Goal: Information Seeking & Learning: Learn about a topic

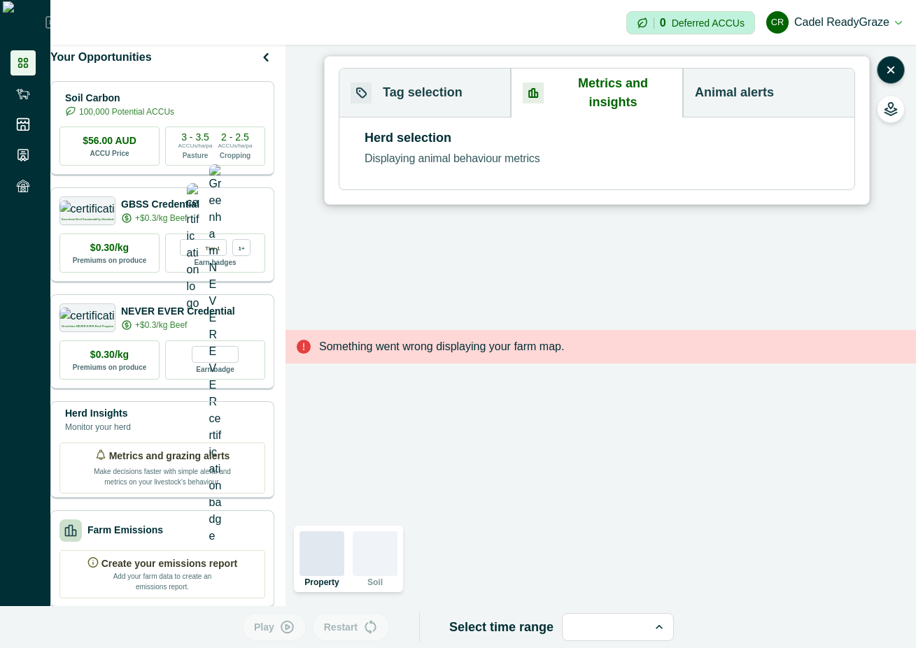
click at [612, 75] on button "Metrics and insights" at bounding box center [597, 93] width 172 height 49
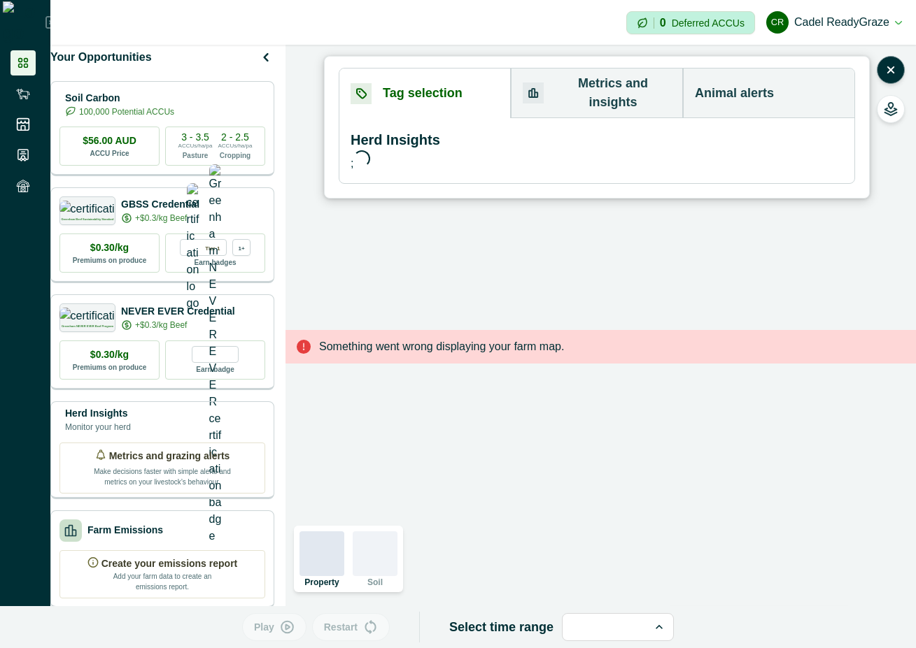
click at [378, 84] on button "Tag selection" at bounding box center [424, 94] width 171 height 50
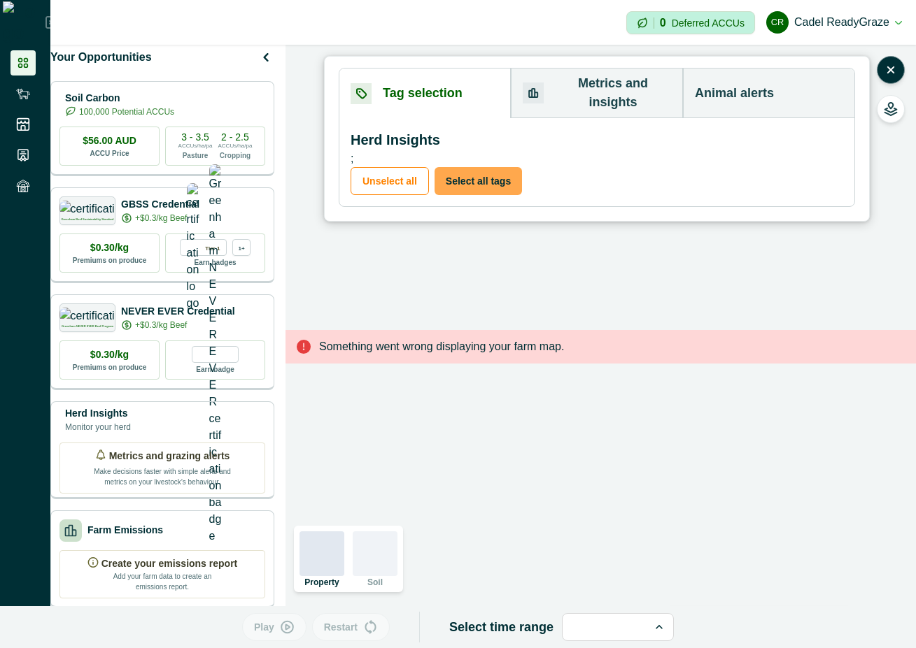
click at [478, 167] on button "Select all tags" at bounding box center [477, 181] width 87 height 28
click at [590, 76] on button "Metrics and insights" at bounding box center [597, 94] width 172 height 50
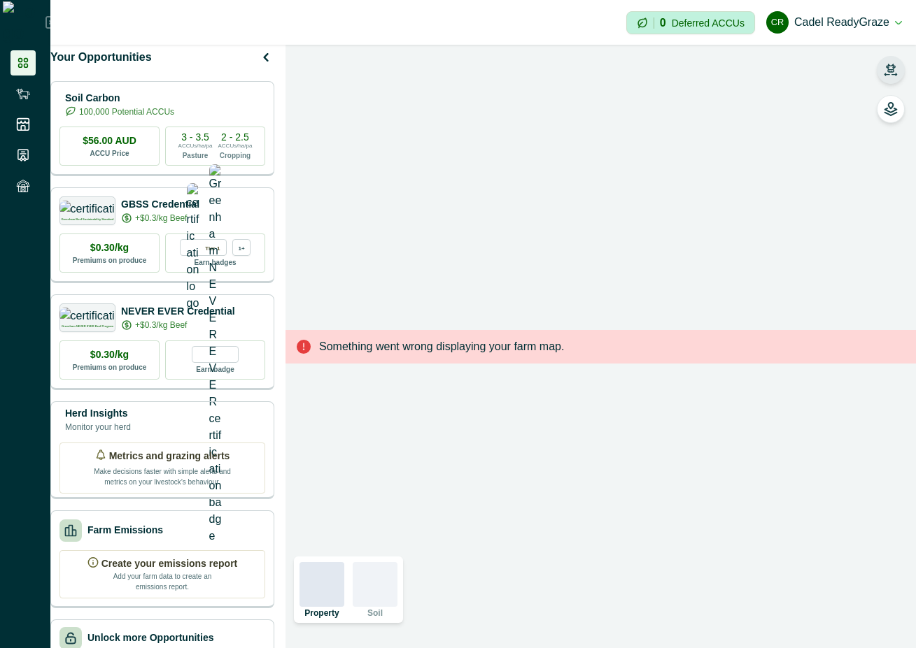
click at [888, 66] on icon "button" at bounding box center [890, 68] width 10 height 8
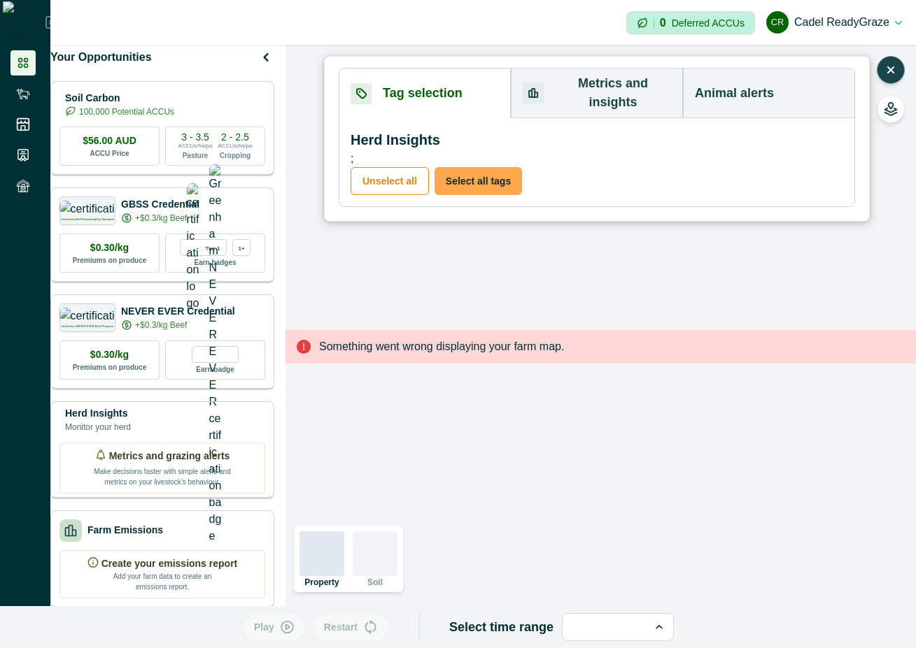
click at [456, 167] on button "Select all tags" at bounding box center [477, 181] width 87 height 28
click at [596, 85] on button "Metrics and insights" at bounding box center [597, 94] width 172 height 50
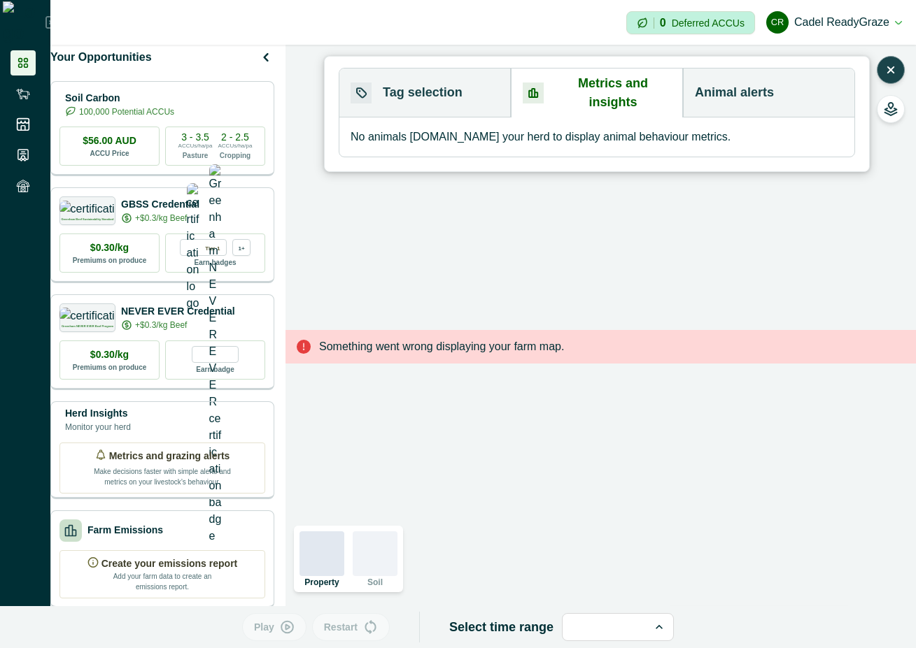
click at [441, 76] on button "Tag selection" at bounding box center [424, 93] width 171 height 49
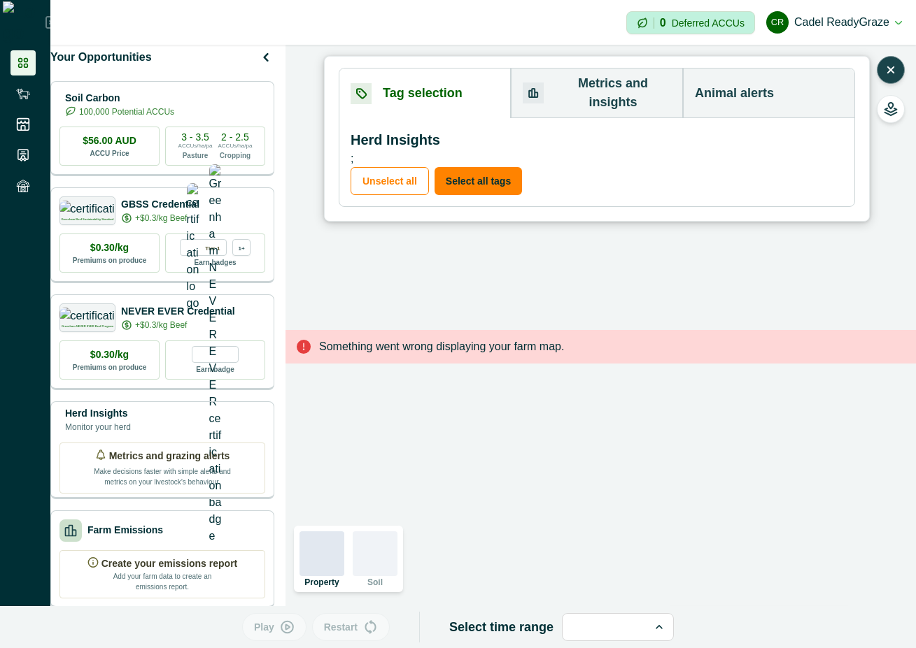
click at [567, 78] on button "Metrics and insights" at bounding box center [597, 94] width 172 height 50
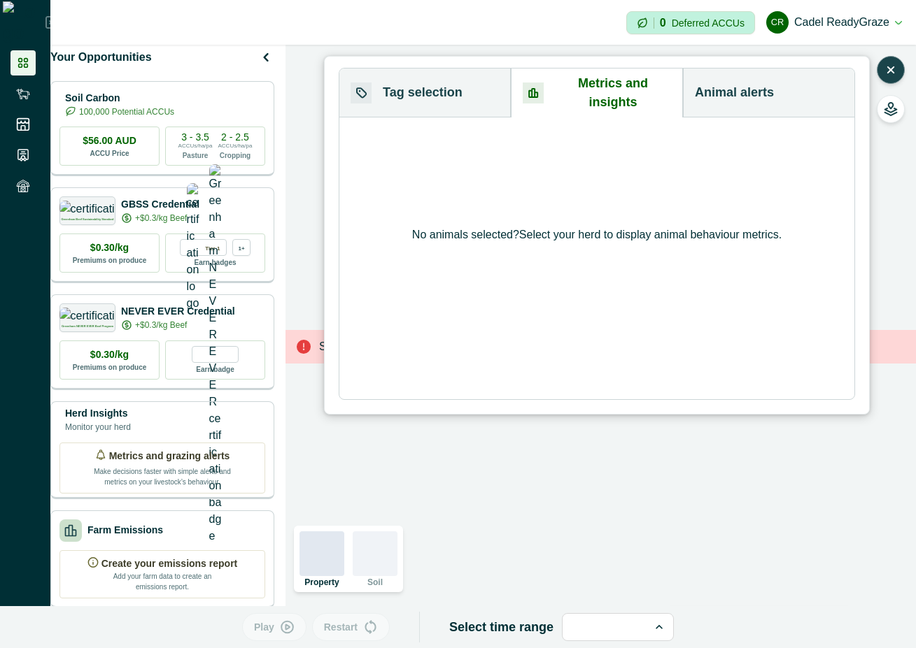
click at [404, 82] on div "No animals selected? Select your herd to display animal behaviour metrics." at bounding box center [597, 235] width 546 height 359
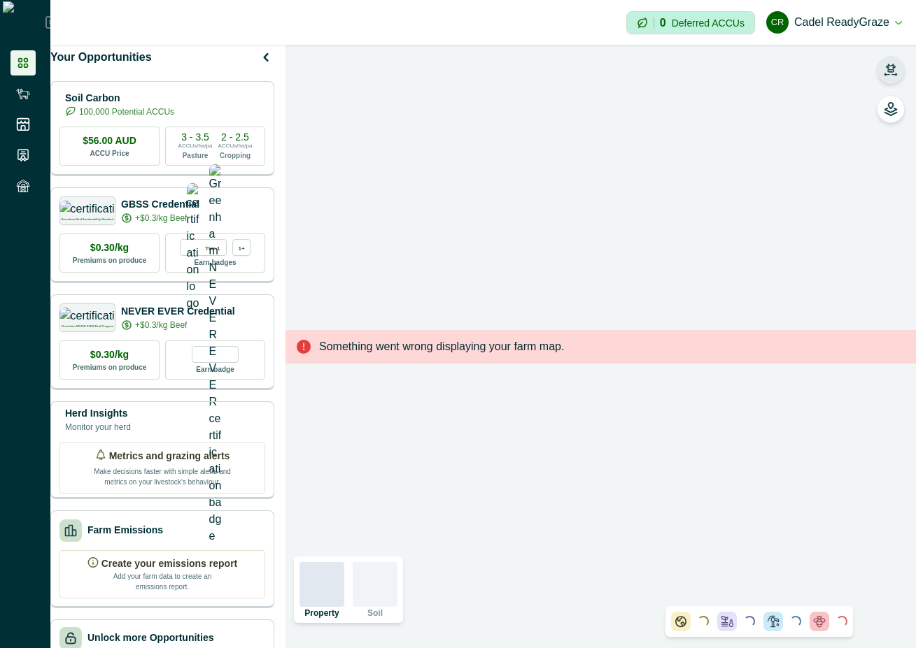
click at [881, 63] on button "button" at bounding box center [890, 70] width 28 height 28
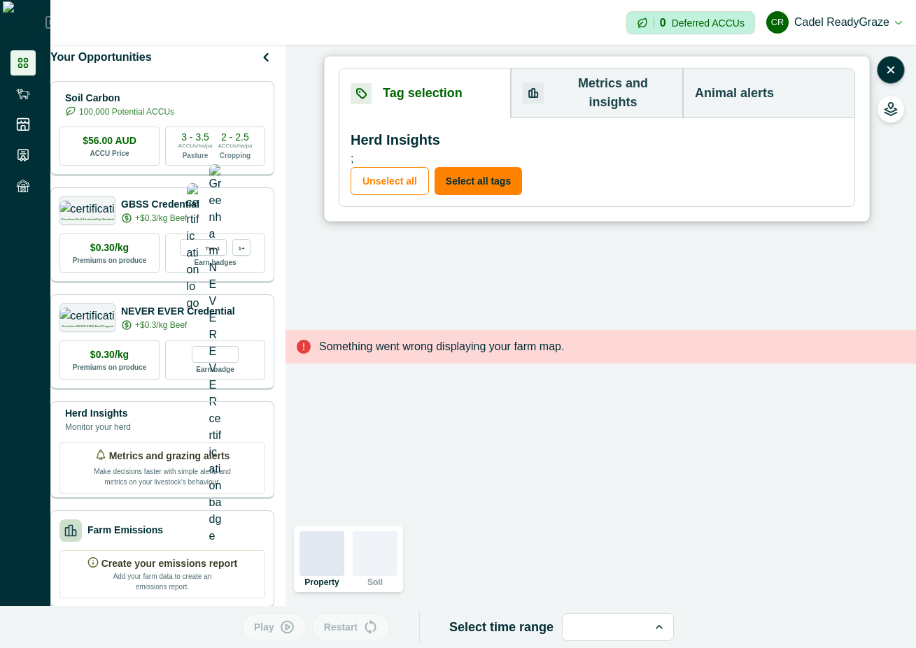
click at [532, 83] on div "Tag selection Metrics and insights Animal alerts Herd Insights ; Unselect all S…" at bounding box center [597, 137] width 516 height 139
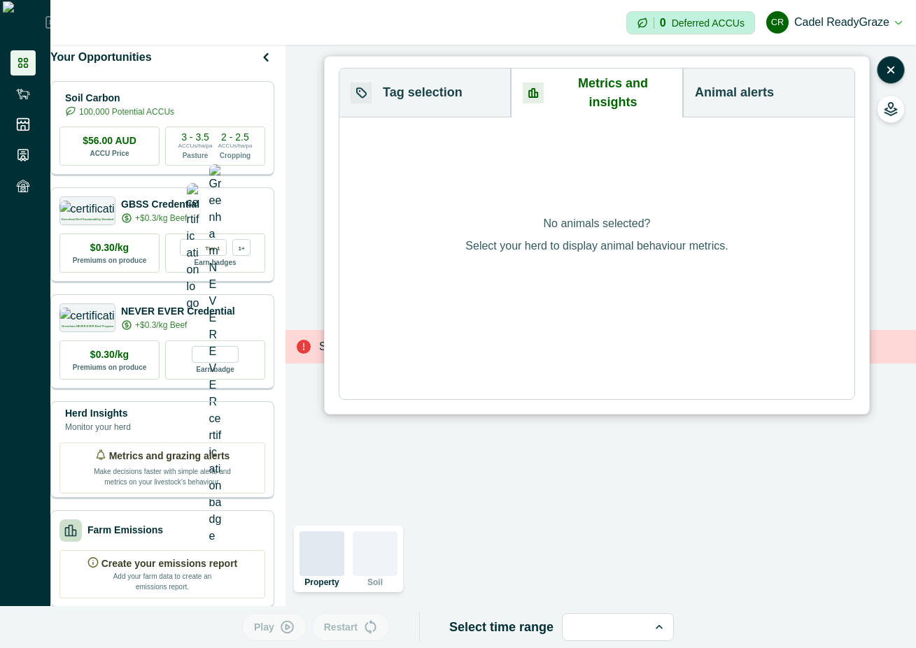
click at [441, 74] on div "No animals selected? Select your herd to display animal behaviour metrics." at bounding box center [597, 235] width 546 height 359
click at [438, 101] on div "No animals selected? Select your herd to display animal behaviour metrics." at bounding box center [597, 235] width 546 height 359
click at [441, 87] on div "No animals selected? Select your herd to display animal behaviour metrics." at bounding box center [597, 235] width 546 height 359
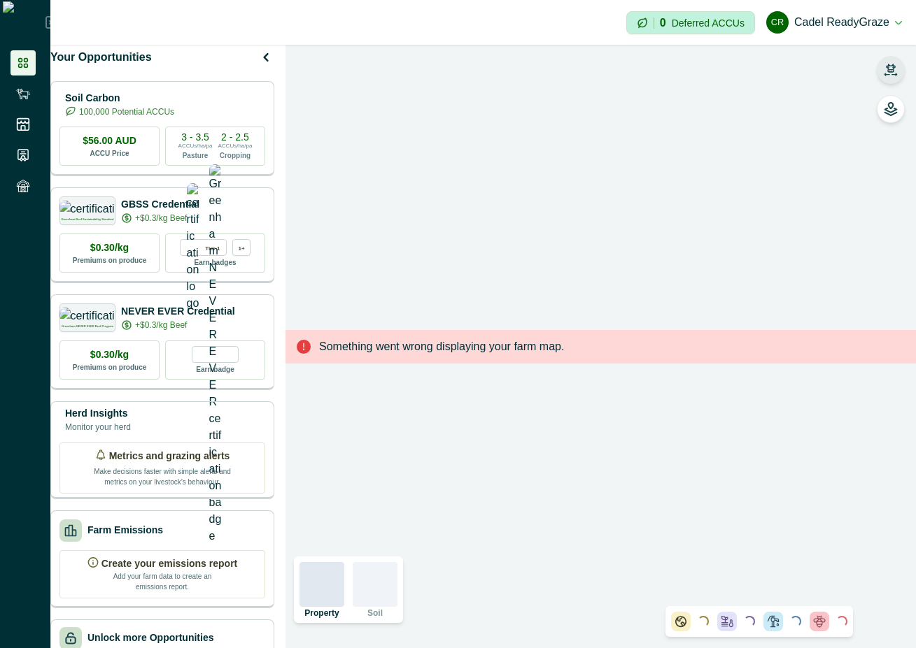
click at [895, 69] on icon "button" at bounding box center [890, 70] width 14 height 14
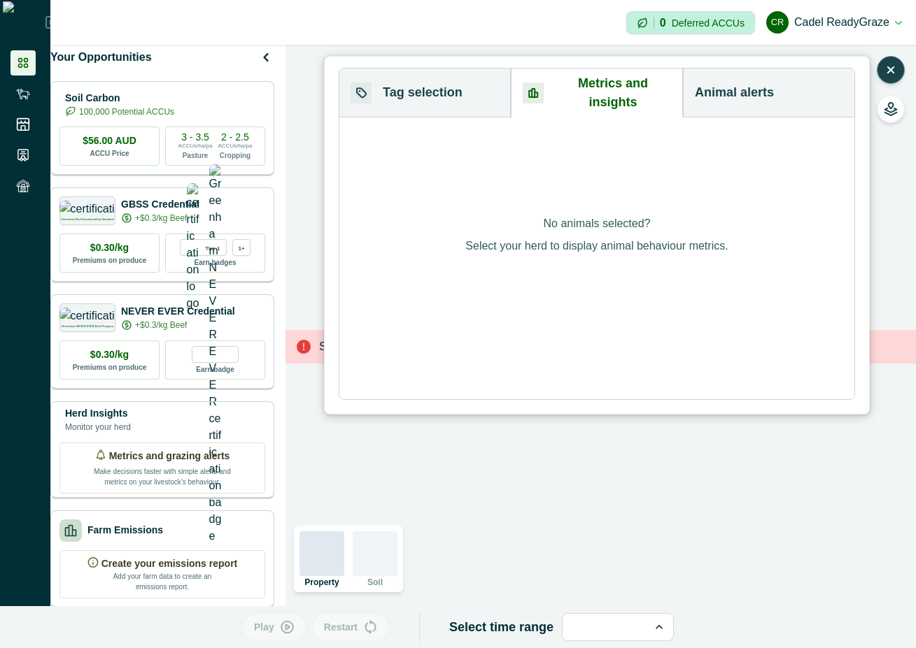
click at [638, 85] on div "Tag selection Metrics and insights Animal alerts Herd Insights ; Unselect all S…" at bounding box center [597, 234] width 516 height 332
click at [434, 87] on div "No animals selected? Select your herd to display animal behaviour metrics." at bounding box center [597, 235] width 546 height 359
click at [441, 84] on div "No animals selected? Select your herd to display animal behaviour metrics." at bounding box center [597, 235] width 546 height 359
click at [767, 78] on div "No animals selected? Select your herd to display animal behaviour metrics." at bounding box center [597, 235] width 546 height 359
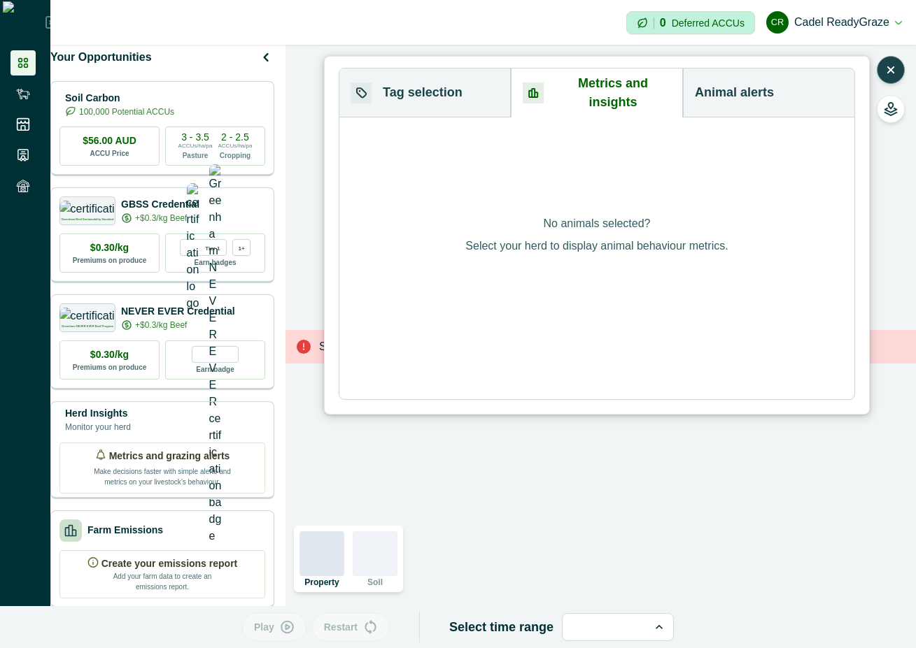
click at [432, 69] on div "No animals selected? Select your herd to display animal behaviour metrics." at bounding box center [597, 235] width 546 height 359
click at [425, 83] on div "No animals selected? Select your herd to display animal behaviour metrics." at bounding box center [597, 235] width 546 height 359
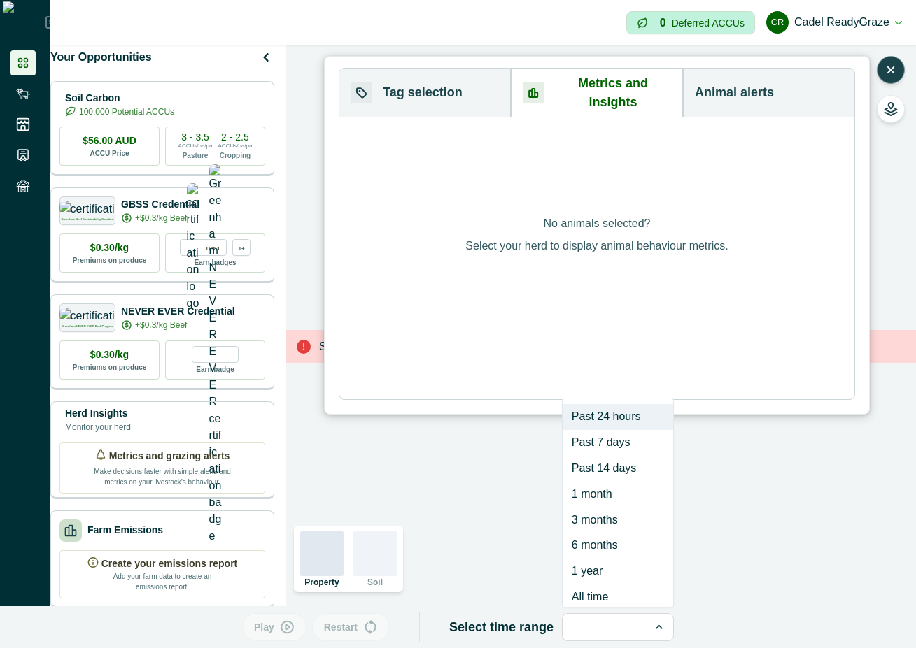
click at [629, 626] on div at bounding box center [605, 628] width 60 height 20
click at [601, 493] on div "1 month" at bounding box center [617, 494] width 111 height 26
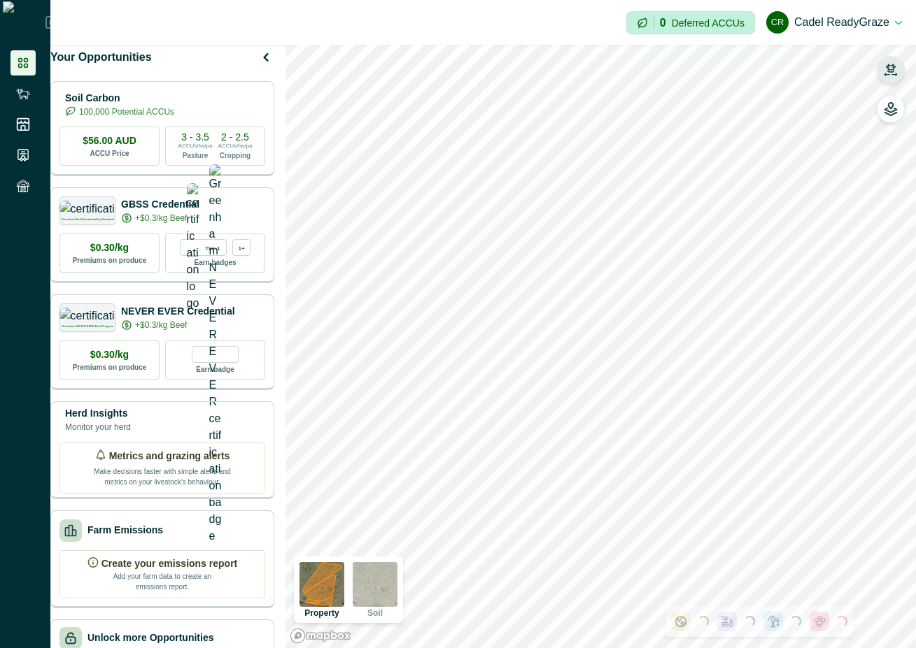
click at [886, 67] on icon "button" at bounding box center [890, 68] width 10 height 8
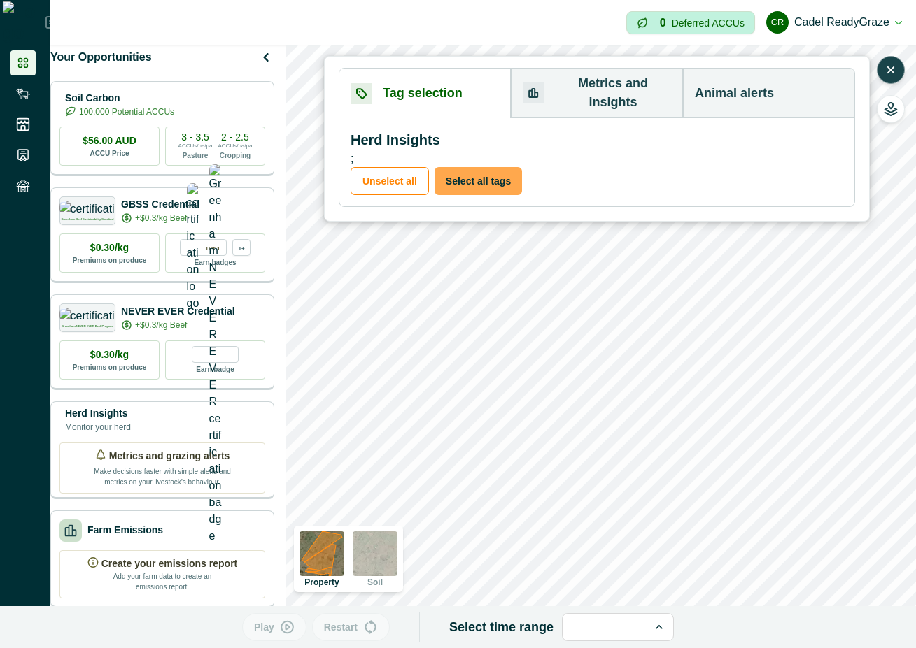
click at [480, 167] on button "Select all tags" at bounding box center [477, 181] width 87 height 28
click at [588, 84] on div "Tag selection Metrics and insights Animal alerts Herd Insights ; Unselect all S…" at bounding box center [597, 137] width 516 height 139
click at [412, 88] on button "Tag selection" at bounding box center [424, 94] width 171 height 50
click at [394, 167] on button "Unselect all" at bounding box center [389, 181] width 78 height 28
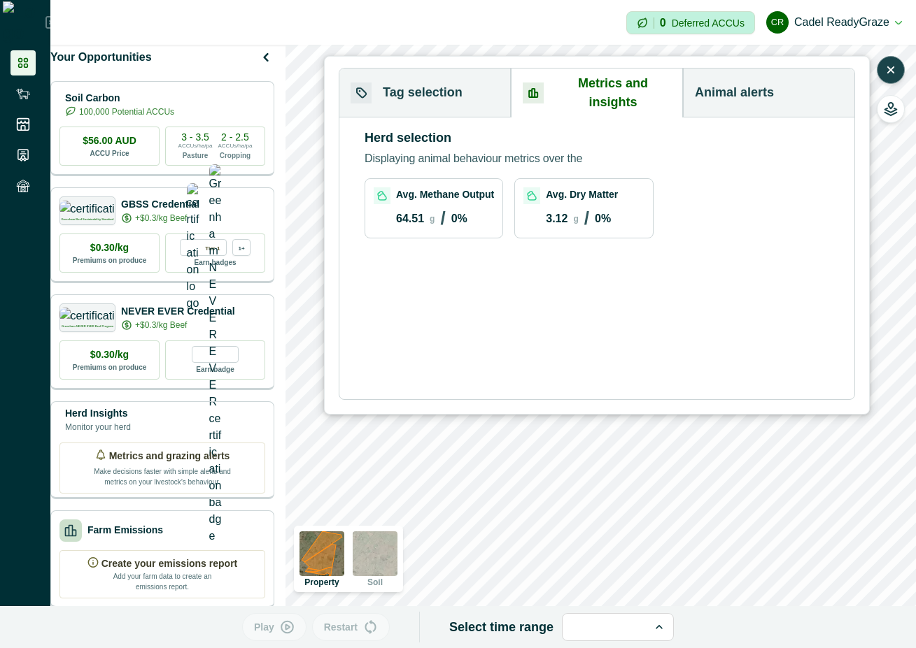
click at [587, 88] on button "Metrics and insights" at bounding box center [597, 93] width 172 height 49
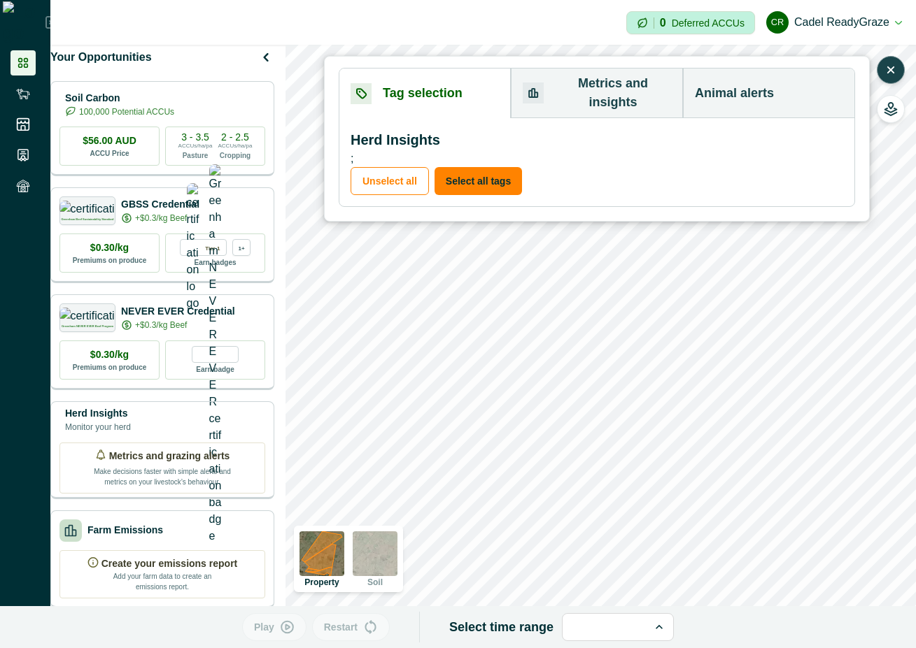
click at [462, 81] on button "Tag selection" at bounding box center [424, 94] width 171 height 50
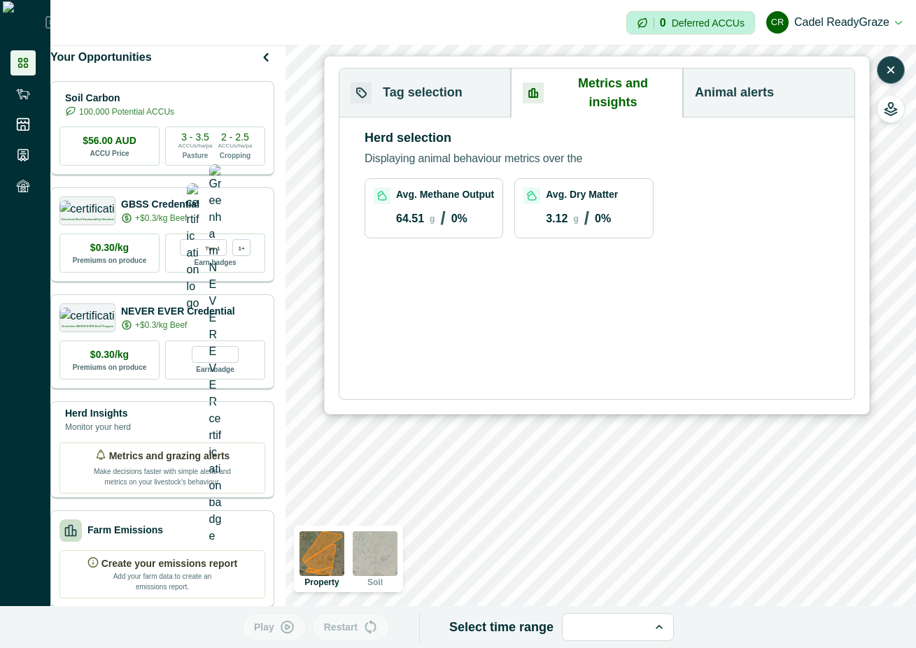
click at [592, 83] on button "Metrics and insights" at bounding box center [597, 93] width 172 height 49
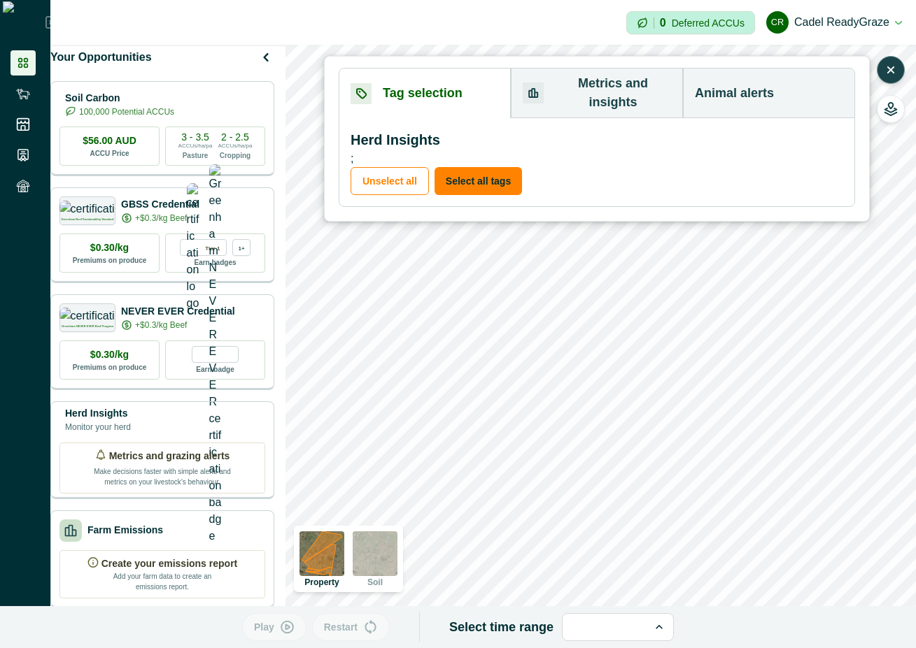
click at [460, 83] on button "Tag selection" at bounding box center [424, 94] width 171 height 50
click at [461, 167] on button "Select all tags" at bounding box center [477, 181] width 87 height 28
click at [592, 85] on button "Metrics and insights" at bounding box center [597, 94] width 172 height 50
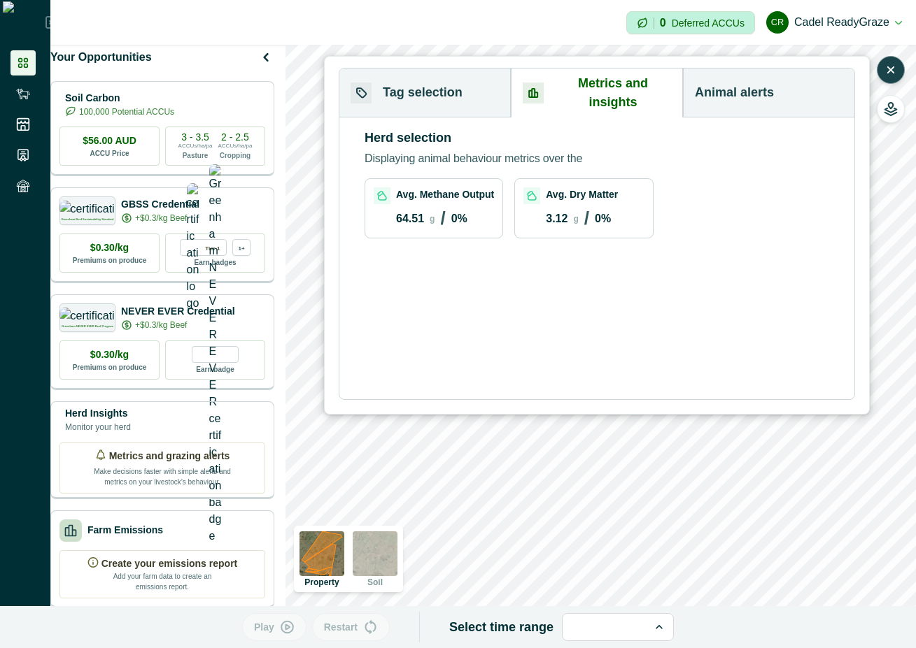
click at [401, 79] on button "Tag selection" at bounding box center [424, 93] width 171 height 49
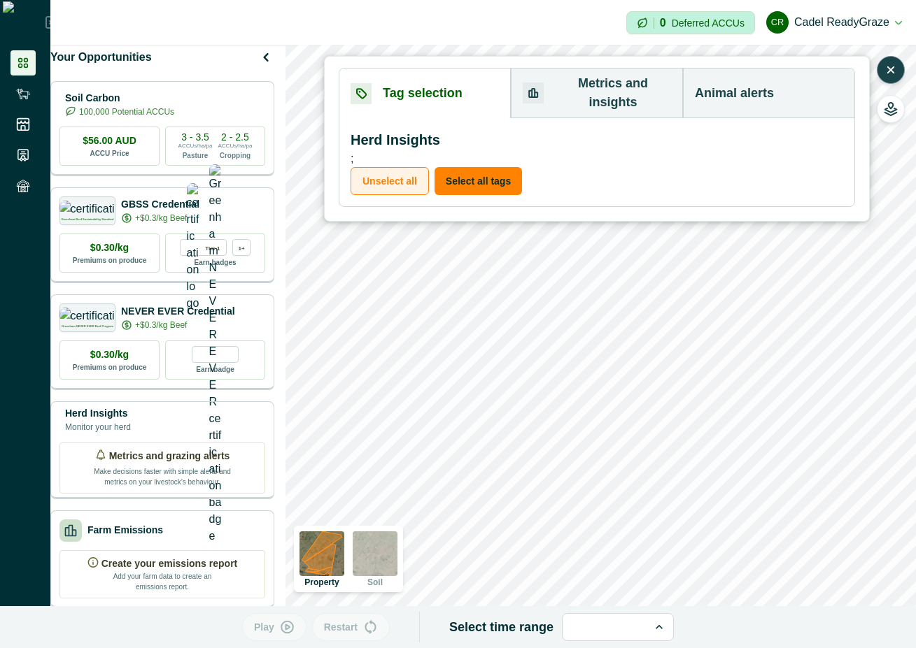
click at [394, 167] on button "Unselect all" at bounding box center [389, 181] width 78 height 28
click at [578, 81] on button "Metrics and insights" at bounding box center [597, 94] width 172 height 50
click at [428, 83] on button "Tag selection" at bounding box center [424, 94] width 171 height 50
click at [454, 167] on button "Select all tags" at bounding box center [477, 181] width 87 height 28
click at [566, 85] on button "Metrics and insights" at bounding box center [597, 94] width 172 height 50
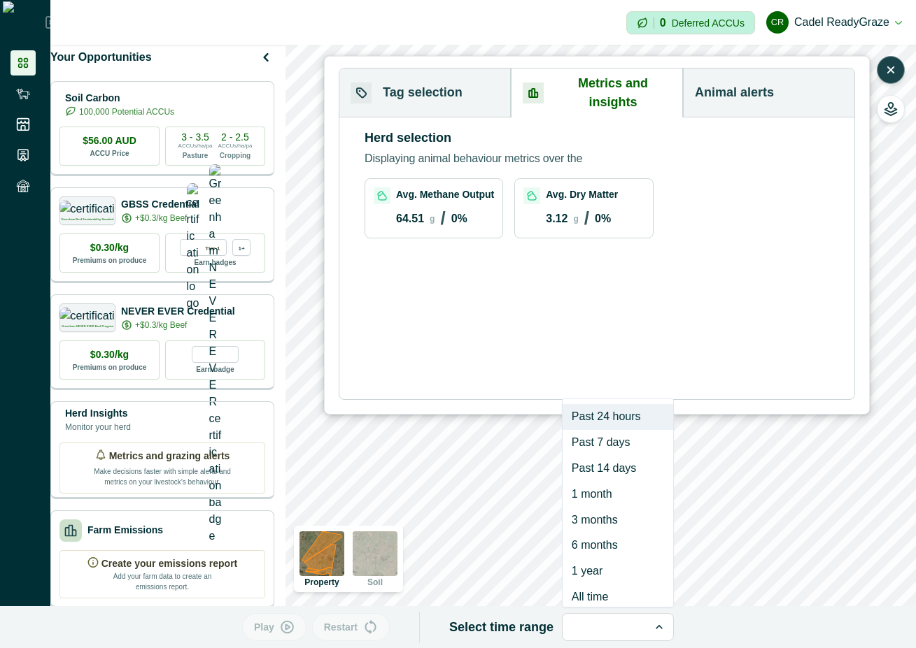
click at [592, 629] on div at bounding box center [605, 628] width 60 height 20
click at [594, 565] on div "1 year" at bounding box center [617, 572] width 111 height 26
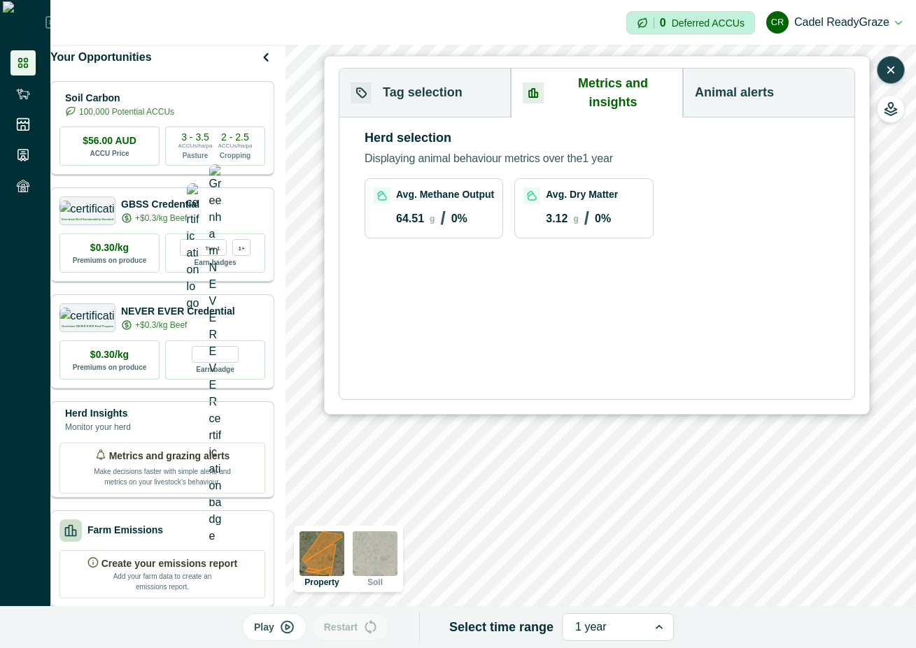
click at [620, 631] on div at bounding box center [605, 628] width 60 height 20
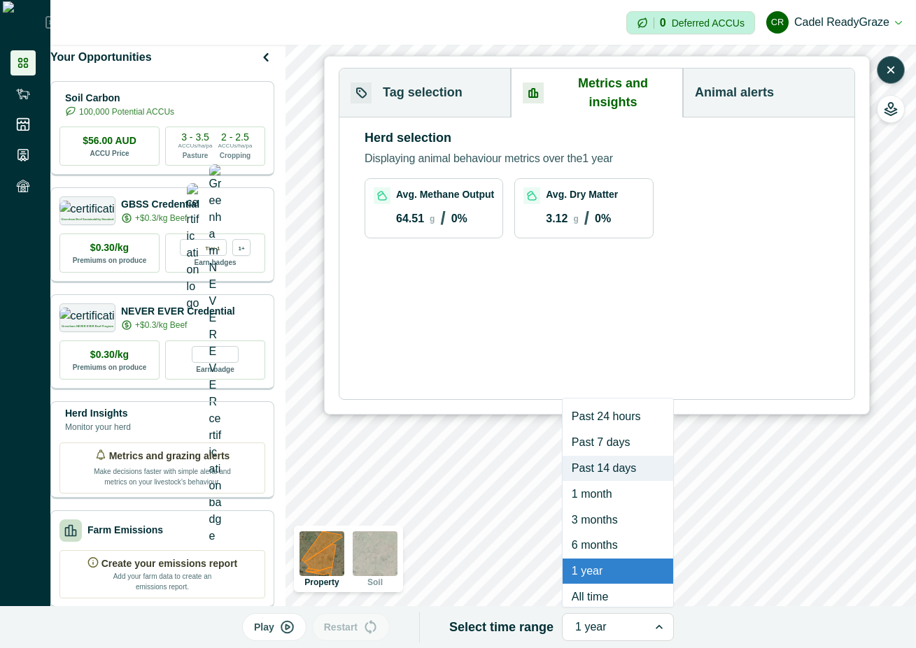
click at [620, 461] on div "Past 14 days" at bounding box center [617, 469] width 111 height 26
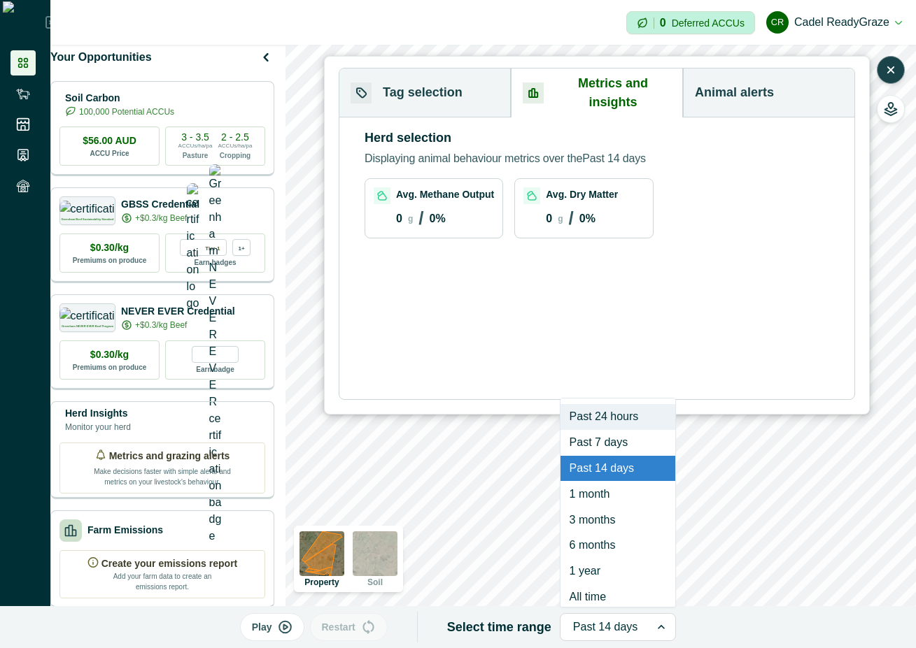
click at [654, 622] on icon at bounding box center [661, 627] width 14 height 14
click at [641, 604] on div "All time" at bounding box center [617, 597] width 115 height 26
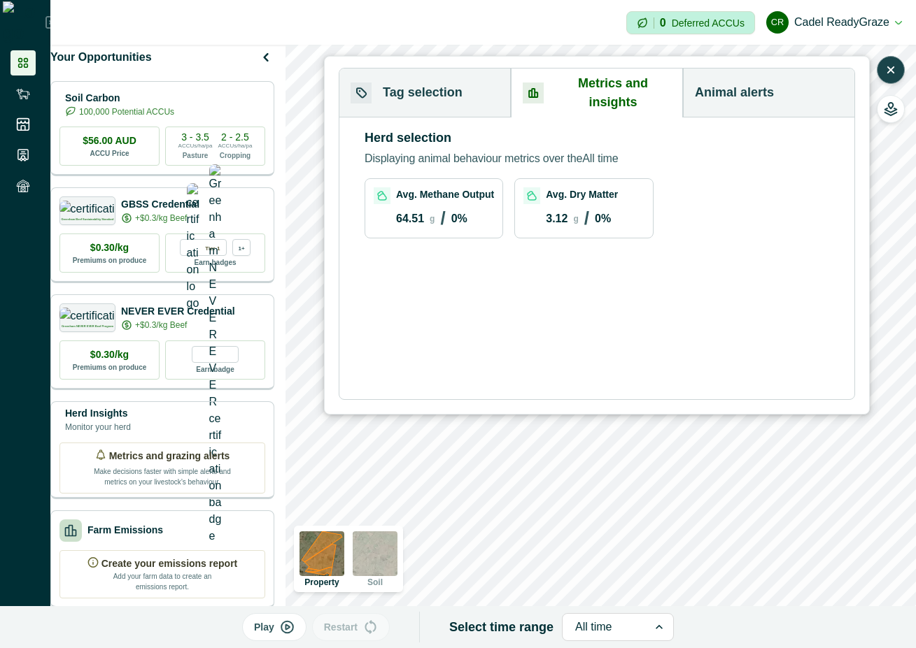
click at [412, 83] on button "Tag selection" at bounding box center [424, 93] width 171 height 49
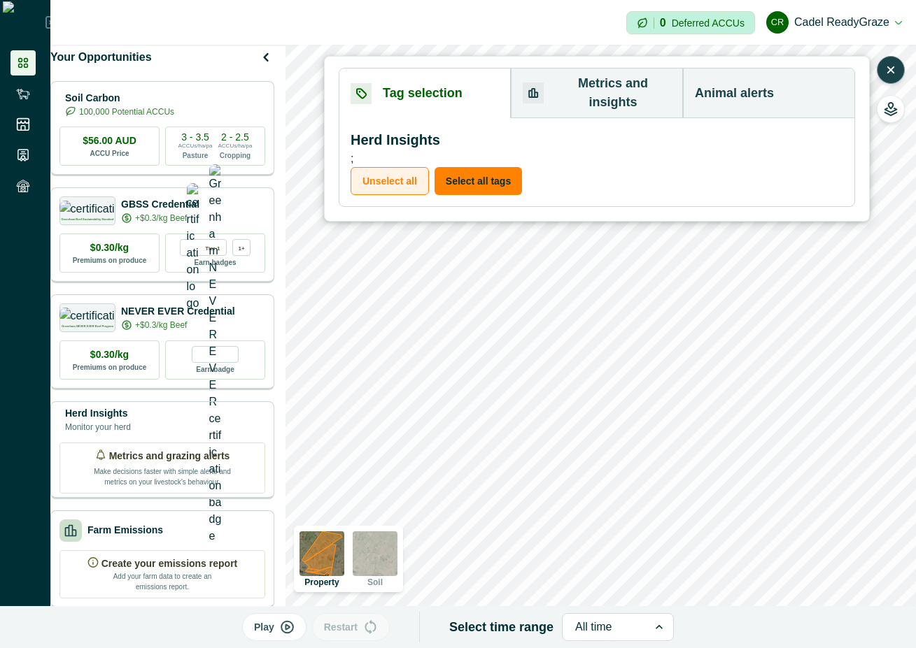
click at [385, 167] on button "Unselect all" at bounding box center [389, 181] width 78 height 28
click at [578, 80] on button "Metrics and insights" at bounding box center [597, 94] width 172 height 50
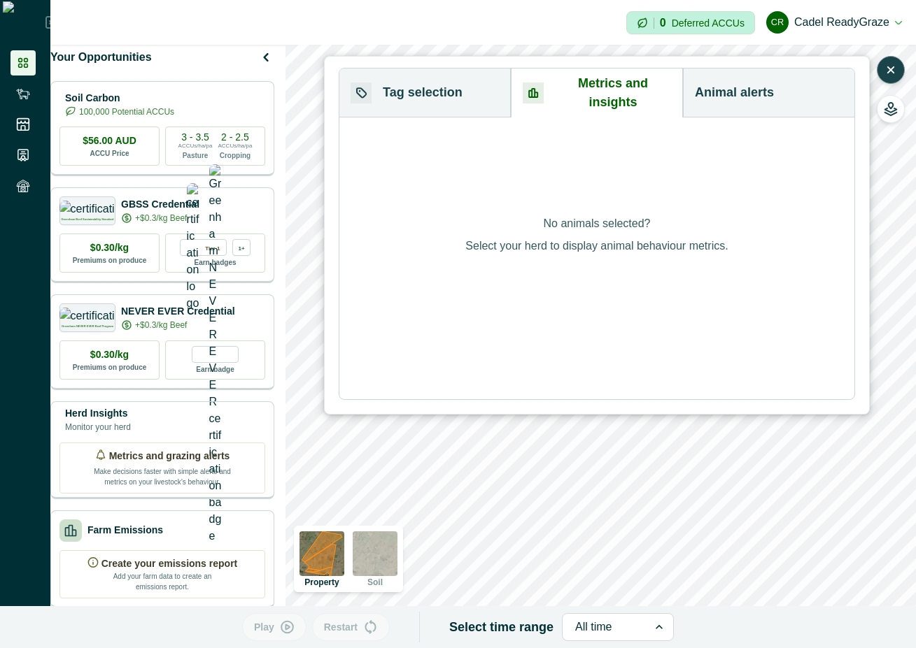
click at [448, 90] on div "No animals selected? Select your herd to display animal behaviour metrics." at bounding box center [597, 235] width 546 height 359
click at [447, 86] on div "No animals selected? Select your herd to display animal behaviour metrics." at bounding box center [597, 235] width 546 height 359
click at [473, 248] on div "No animals selected? Select your herd to display animal behaviour metrics." at bounding box center [597, 235] width 546 height 359
click at [459, 80] on div "No animals selected? Select your herd to display animal behaviour metrics." at bounding box center [597, 235] width 546 height 359
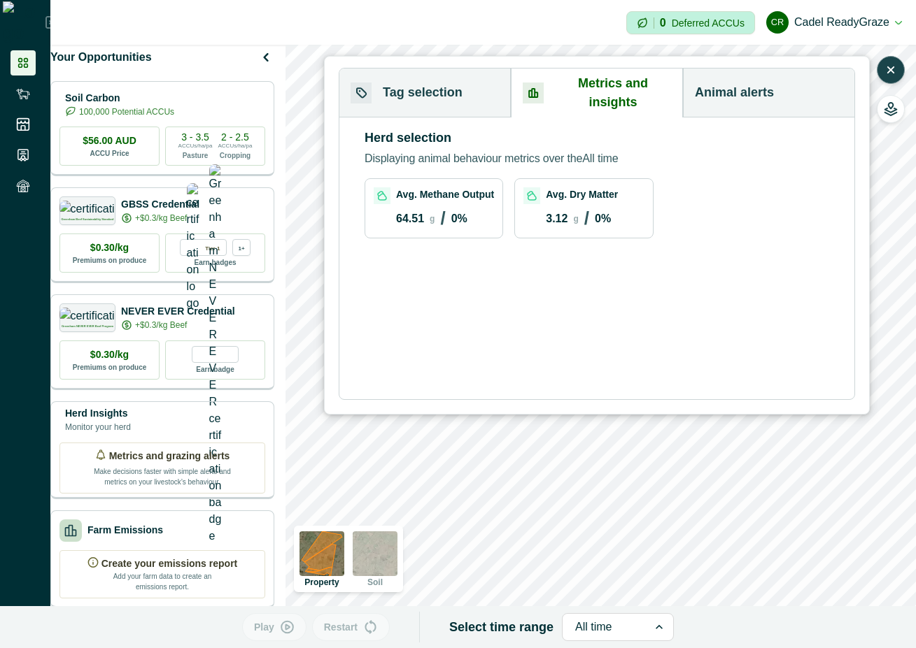
click at [417, 83] on button "Tag selection" at bounding box center [424, 93] width 171 height 49
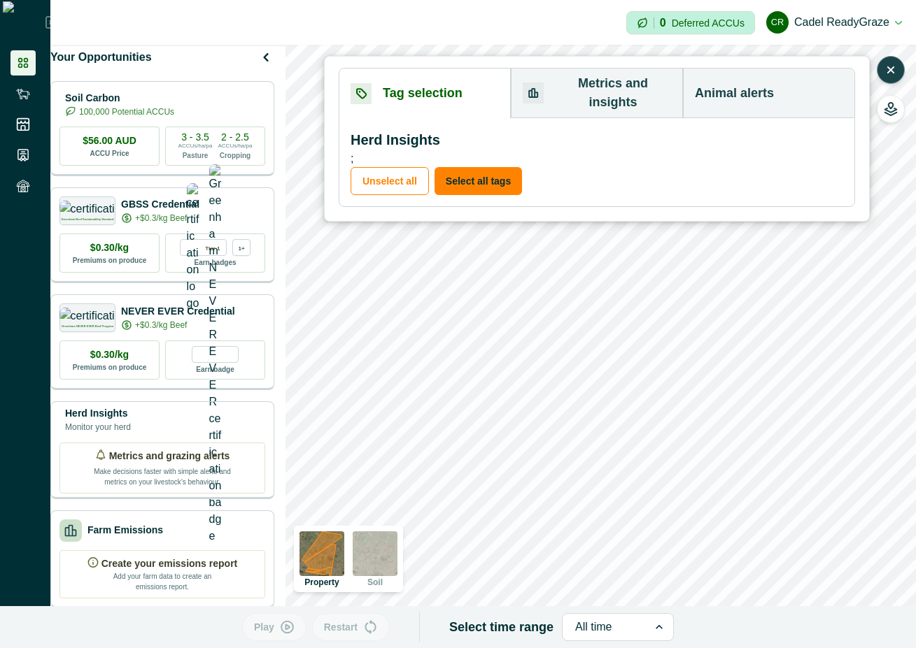
click at [597, 90] on button "Metrics and insights" at bounding box center [597, 94] width 172 height 50
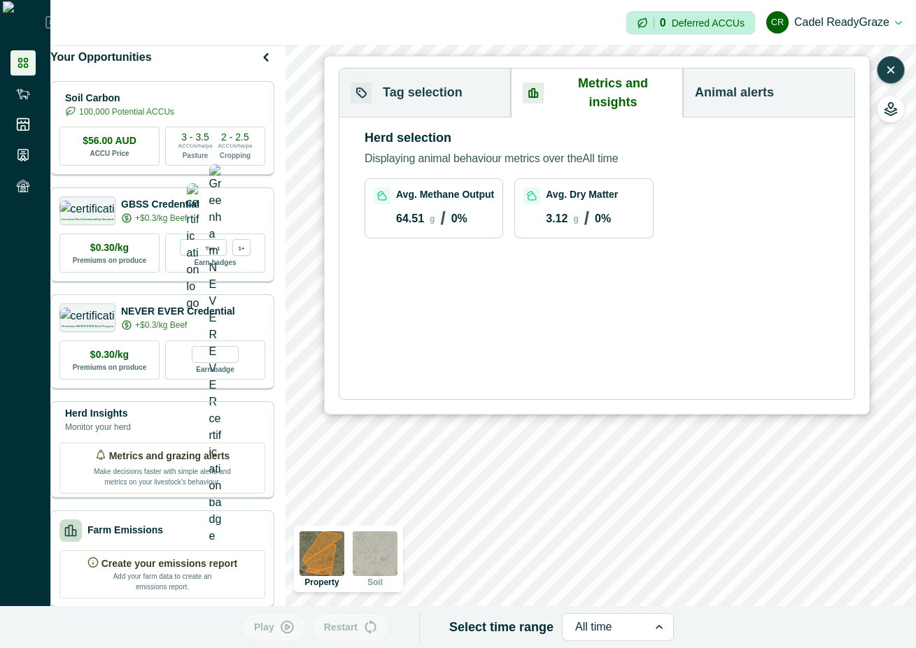
click at [465, 83] on button "Tag selection" at bounding box center [424, 93] width 171 height 49
click at [581, 83] on button "Metrics and insights" at bounding box center [597, 93] width 172 height 49
click at [451, 78] on button "Tag selection" at bounding box center [424, 93] width 171 height 49
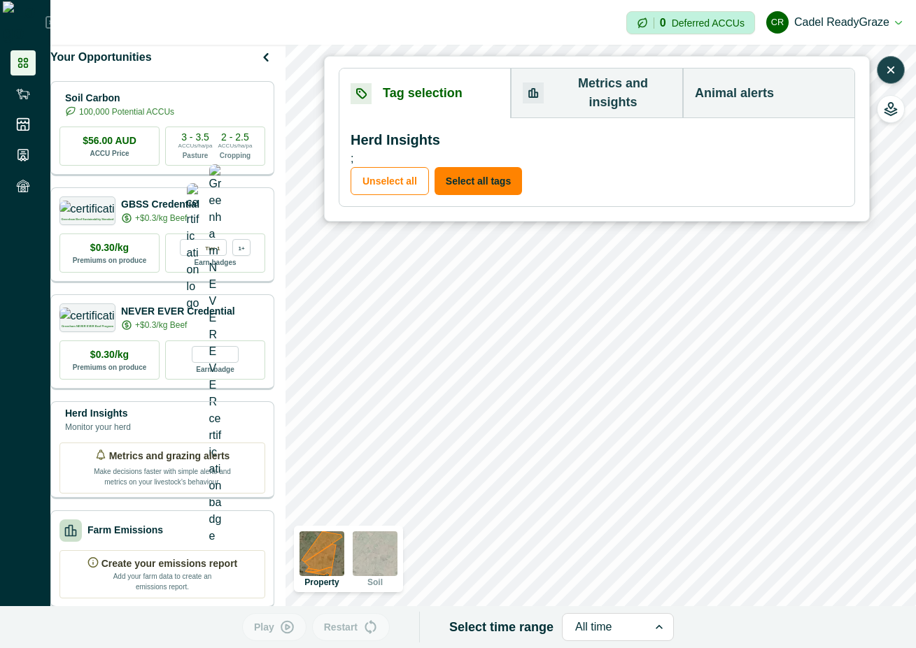
click at [585, 78] on button "Metrics and insights" at bounding box center [597, 94] width 172 height 50
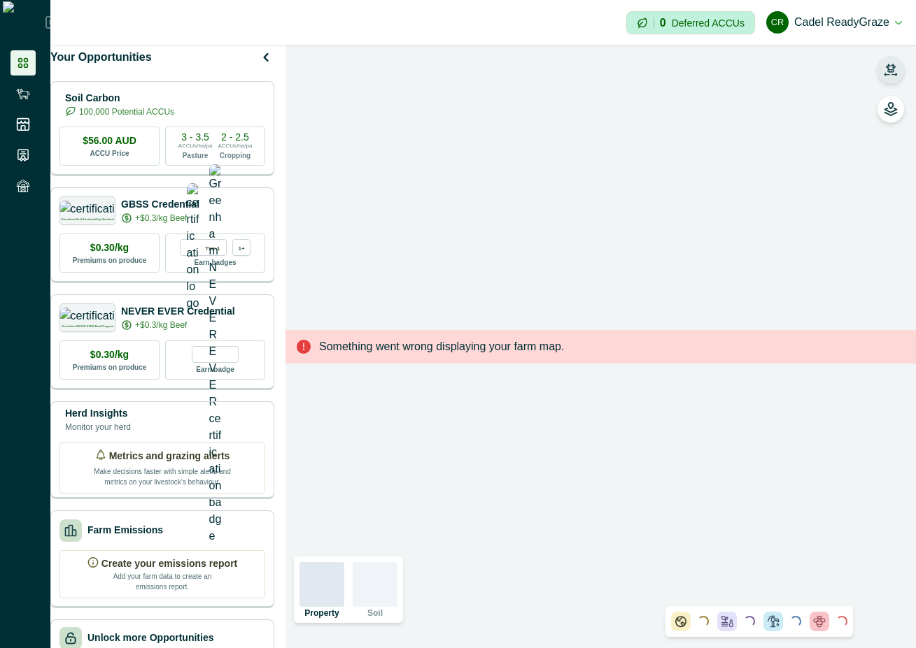
click at [891, 71] on icon "button" at bounding box center [890, 68] width 10 height 8
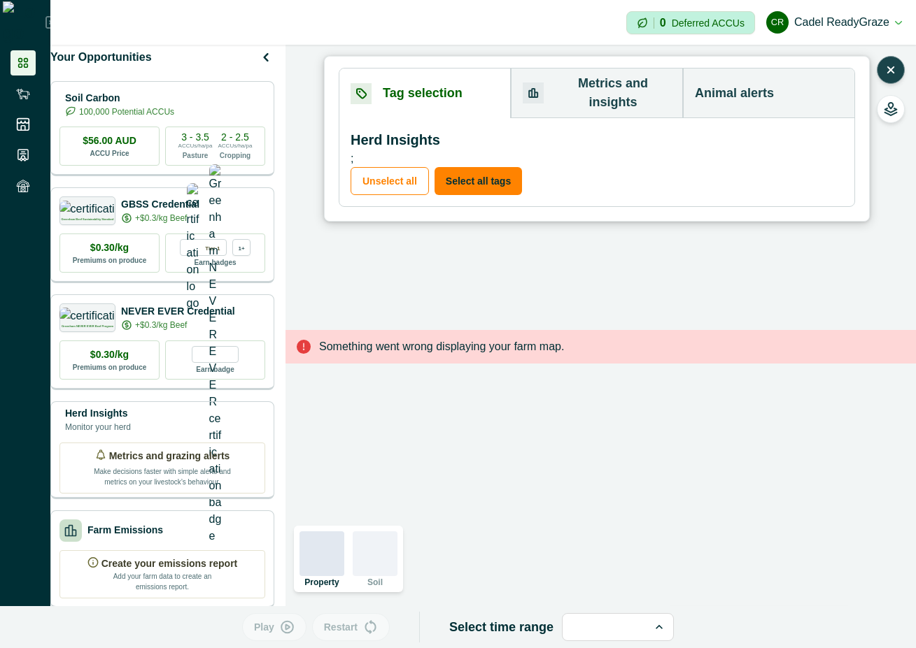
click at [590, 79] on button "Metrics and insights" at bounding box center [597, 94] width 172 height 50
click at [396, 86] on button "Tag selection" at bounding box center [424, 94] width 171 height 50
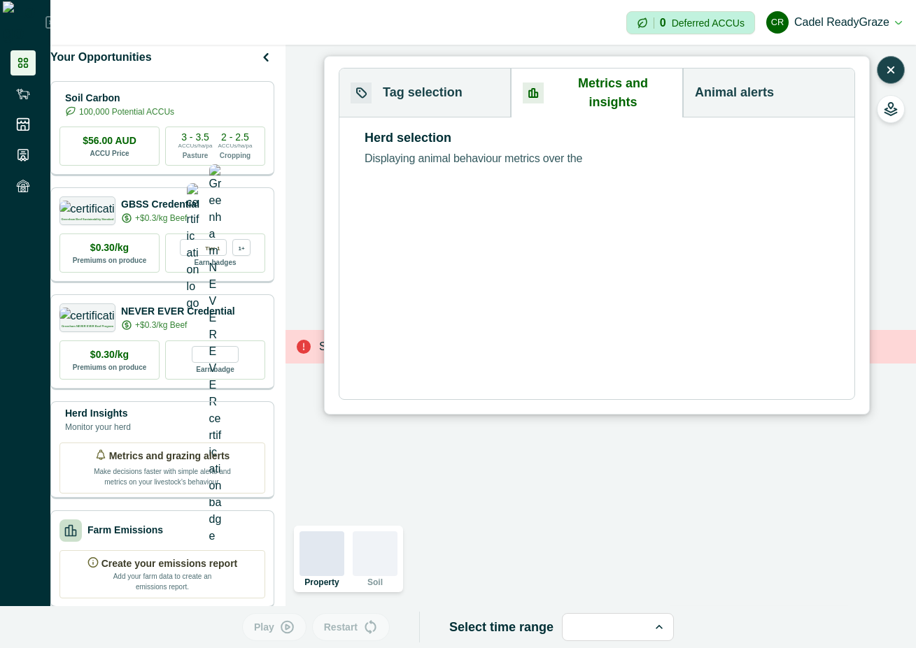
click at [628, 91] on button "Metrics and insights" at bounding box center [597, 93] width 172 height 49
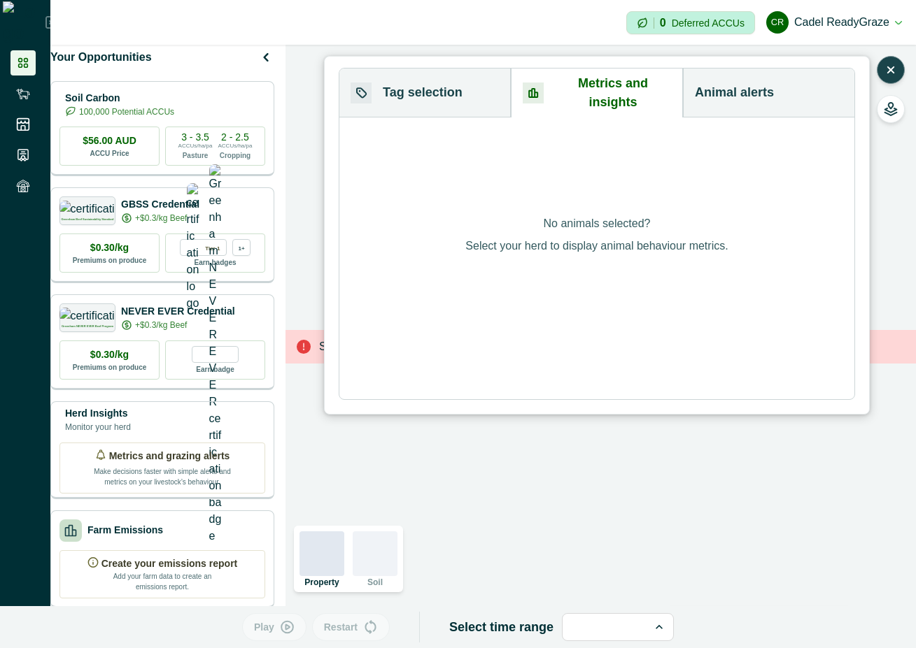
click at [450, 83] on div "No animals selected? Select your herd to display animal behaviour metrics." at bounding box center [597, 235] width 546 height 359
click at [761, 87] on div "No animals selected? Select your herd to display animal behaviour metrics." at bounding box center [597, 235] width 546 height 359
click at [434, 85] on div "No animals selected? Select your herd to display animal behaviour metrics." at bounding box center [597, 235] width 546 height 359
click at [433, 85] on div "No animals selected? Select your herd to display animal behaviour metrics." at bounding box center [597, 235] width 546 height 359
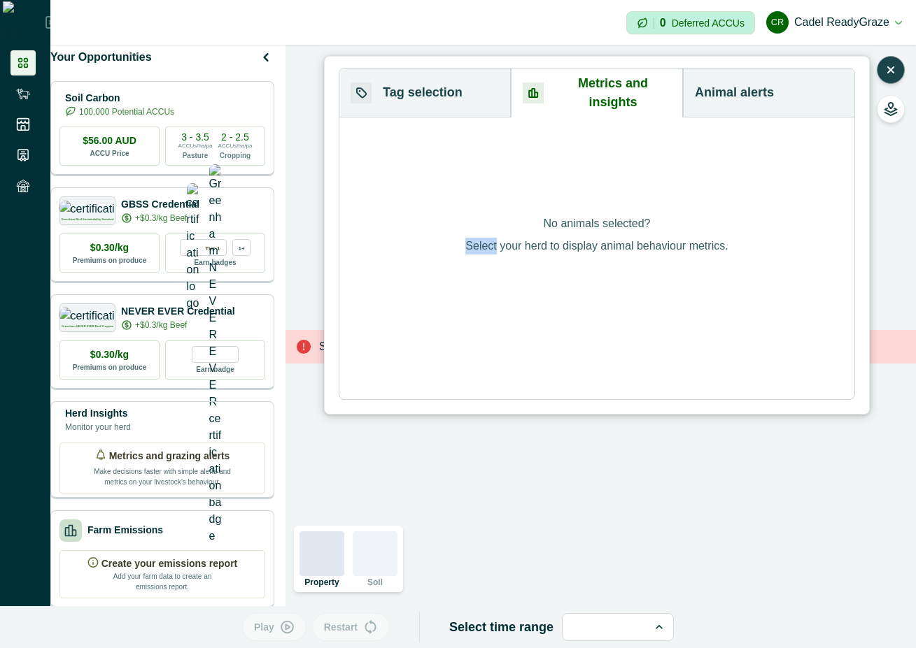
click at [433, 85] on div "No animals selected? Select your herd to display animal behaviour metrics." at bounding box center [597, 235] width 546 height 359
click at [765, 83] on div "No animals selected? Select your herd to display animal behaviour metrics." at bounding box center [597, 235] width 546 height 359
click at [382, 80] on div "No animals selected? Select your herd to display animal behaviour metrics." at bounding box center [597, 235] width 546 height 359
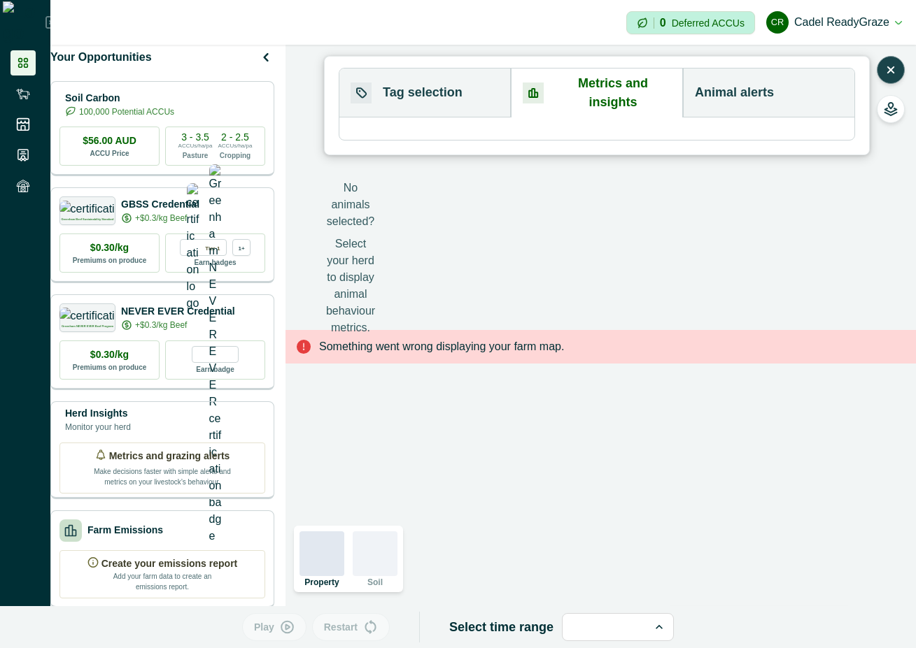
click at [438, 86] on button "Tag selection" at bounding box center [424, 93] width 171 height 49
click at [581, 85] on button "Metrics and insights" at bounding box center [597, 93] width 172 height 49
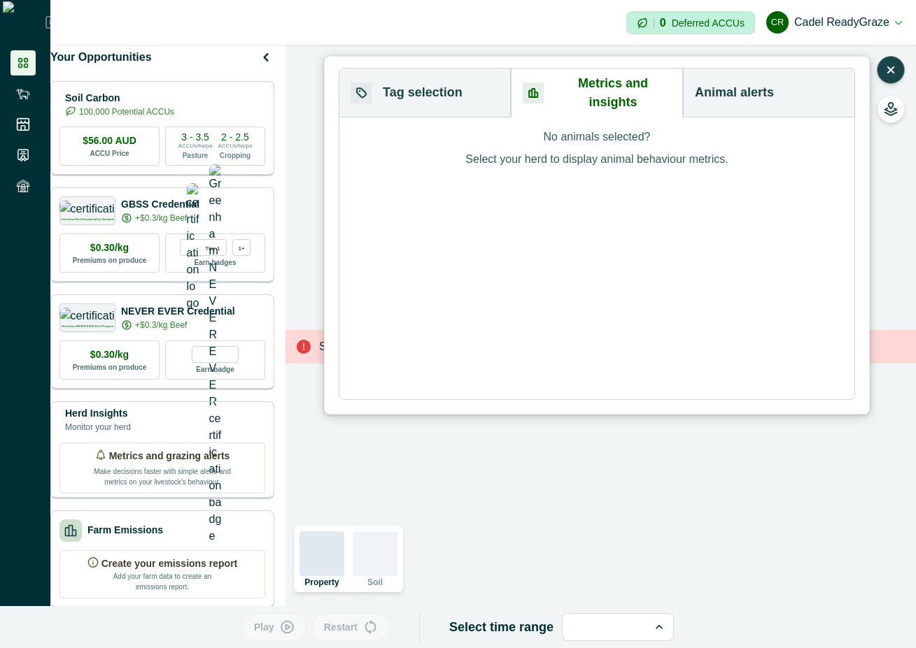
click at [469, 76] on button "Tag selection" at bounding box center [424, 93] width 171 height 49
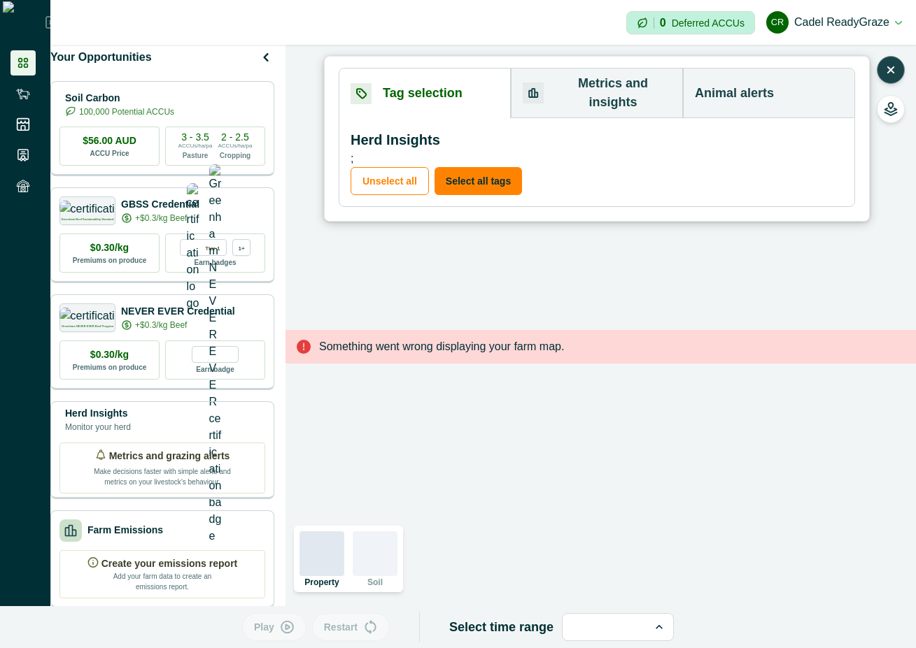
click at [588, 85] on button "Metrics and insights" at bounding box center [597, 94] width 172 height 50
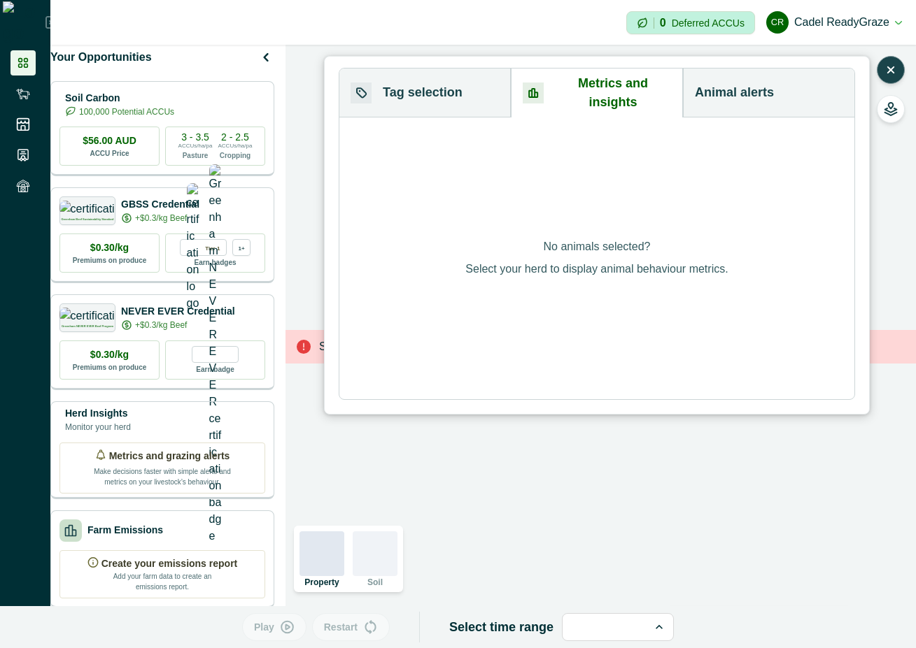
click at [448, 79] on button "Tag selection" at bounding box center [424, 93] width 171 height 49
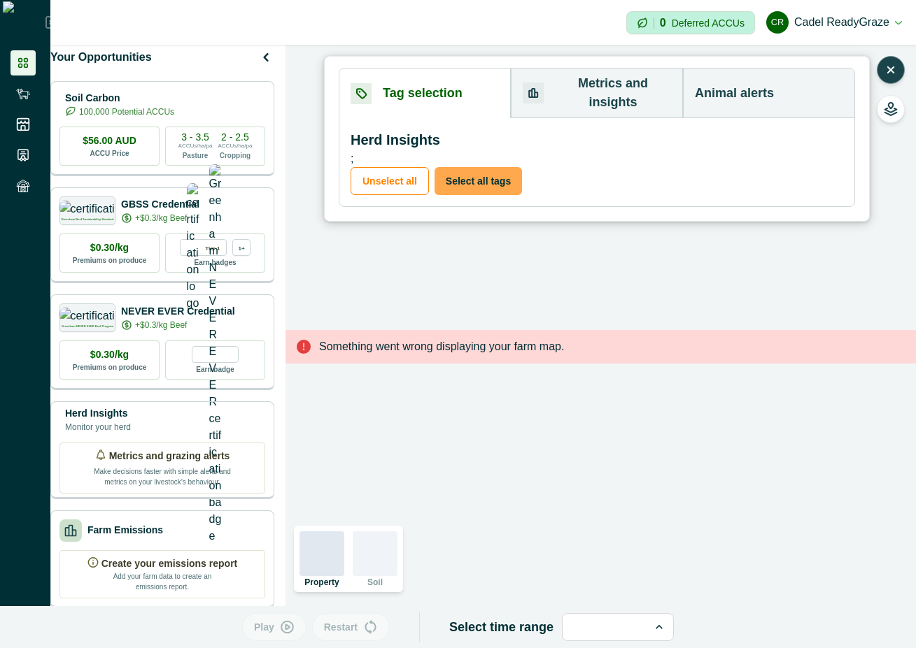
click at [458, 175] on button "Select all tags" at bounding box center [477, 181] width 87 height 28
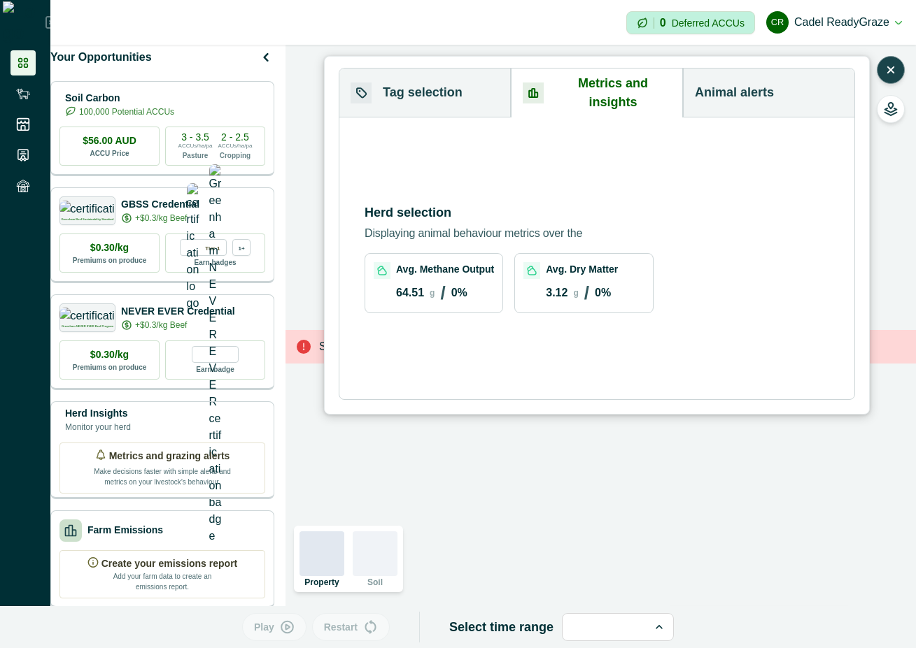
click at [583, 82] on button "Metrics and insights" at bounding box center [597, 93] width 172 height 49
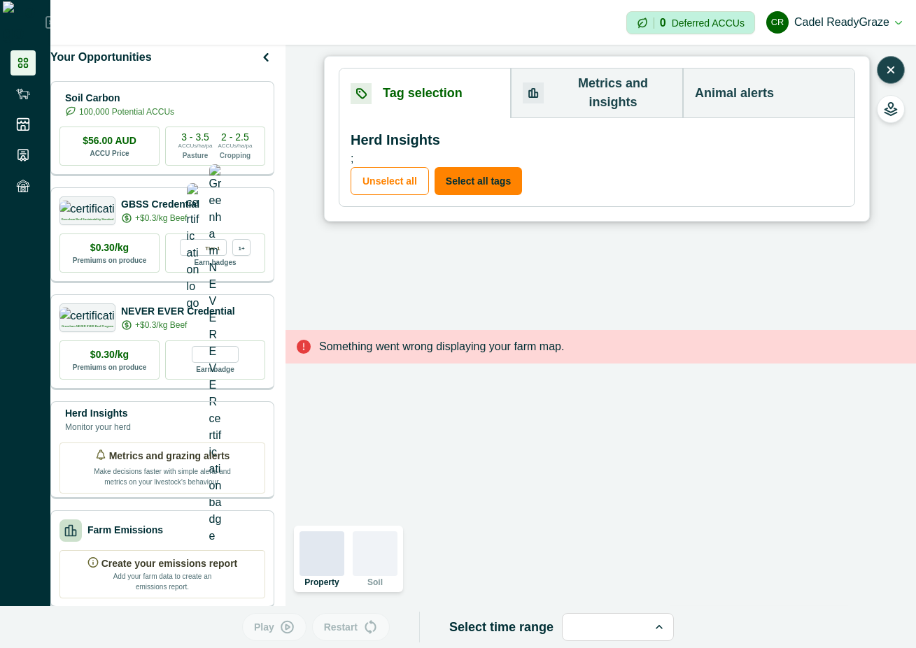
click at [462, 96] on button "Tag selection" at bounding box center [424, 94] width 171 height 50
click at [371, 167] on button "Unselect all" at bounding box center [389, 181] width 78 height 28
click at [593, 83] on button "Metrics and insights" at bounding box center [597, 94] width 172 height 50
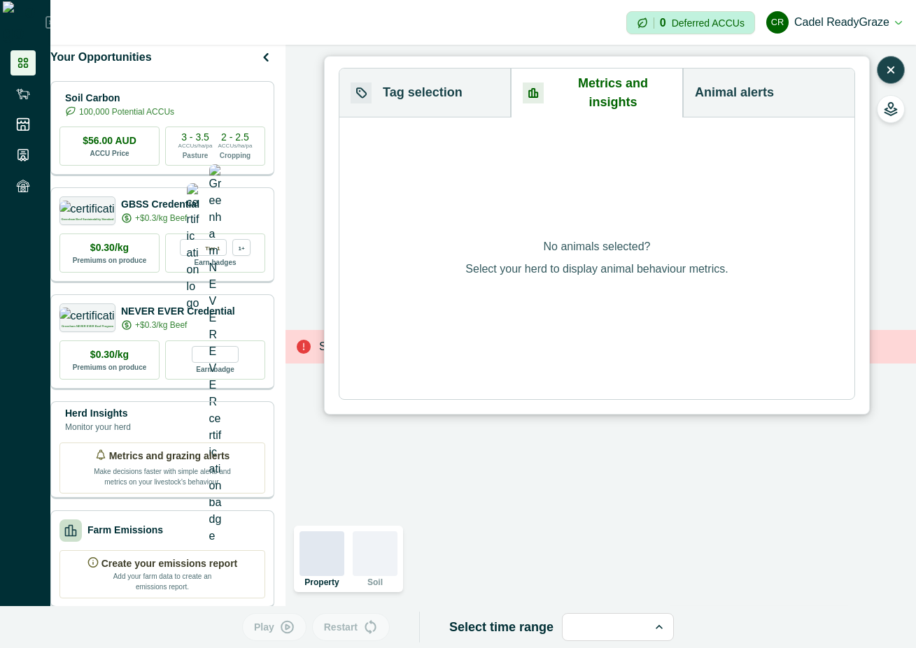
click at [436, 83] on button "Tag selection" at bounding box center [424, 93] width 171 height 49
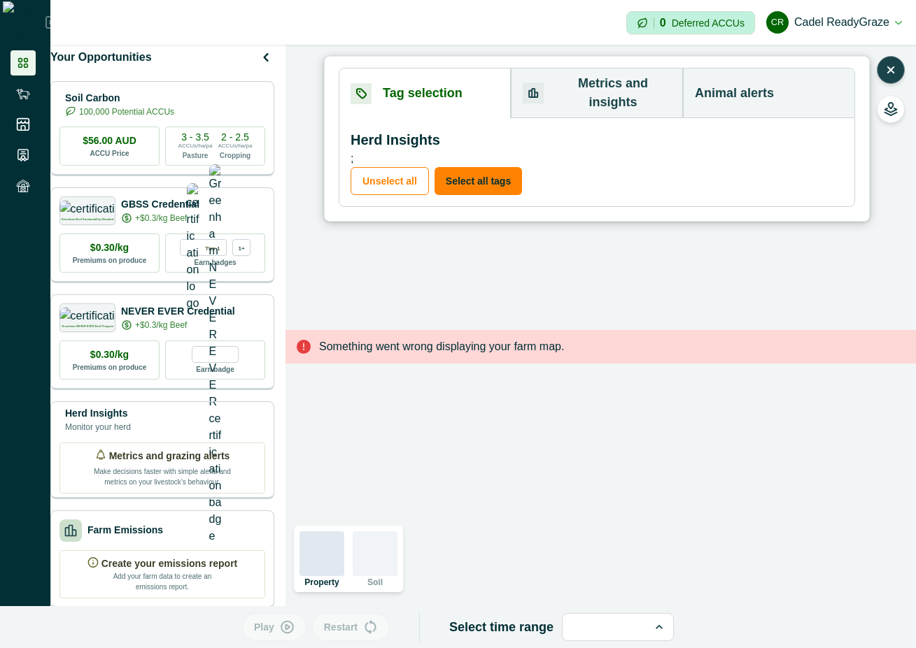
click at [595, 78] on button "Metrics and insights" at bounding box center [597, 94] width 172 height 50
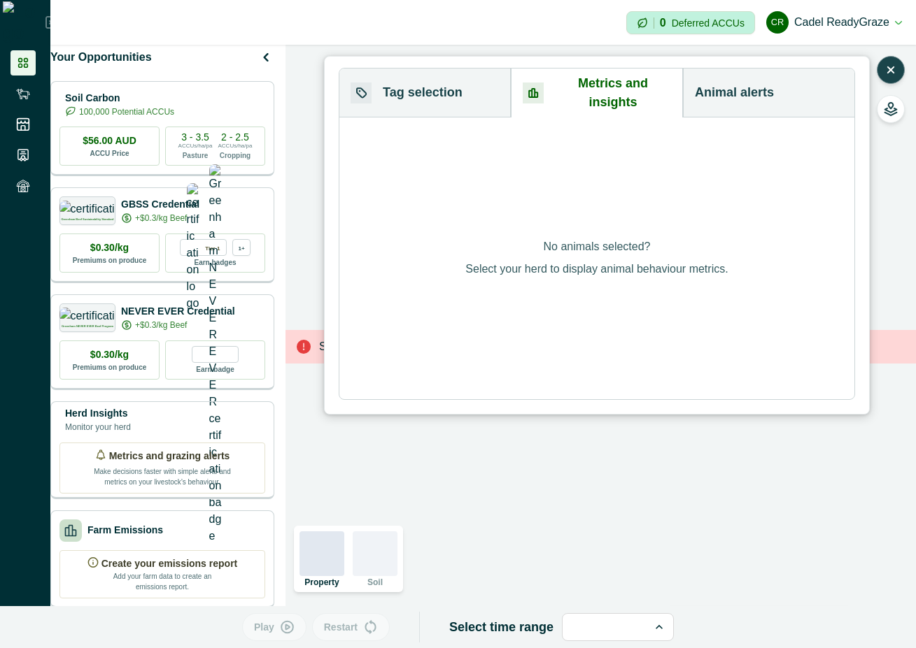
click at [448, 80] on button "Tag selection" at bounding box center [424, 93] width 171 height 49
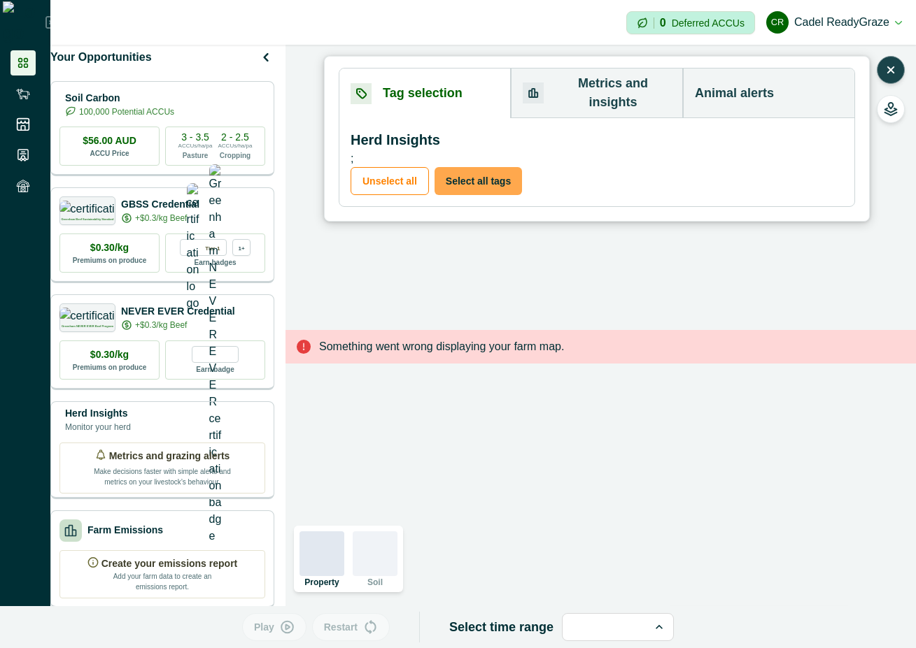
click at [456, 167] on button "Select all tags" at bounding box center [477, 181] width 87 height 28
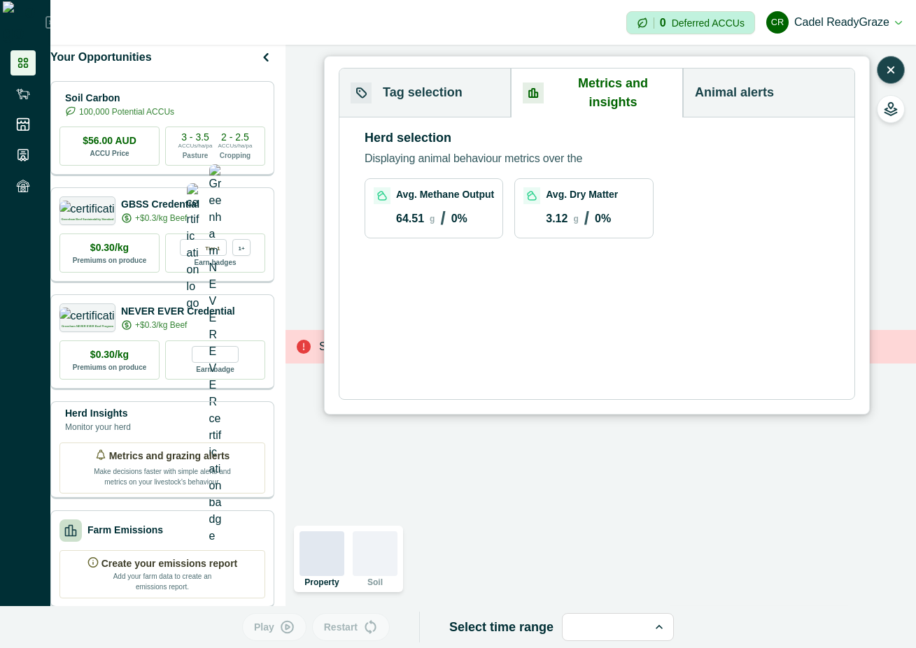
click at [604, 80] on button "Metrics and insights" at bounding box center [597, 93] width 172 height 49
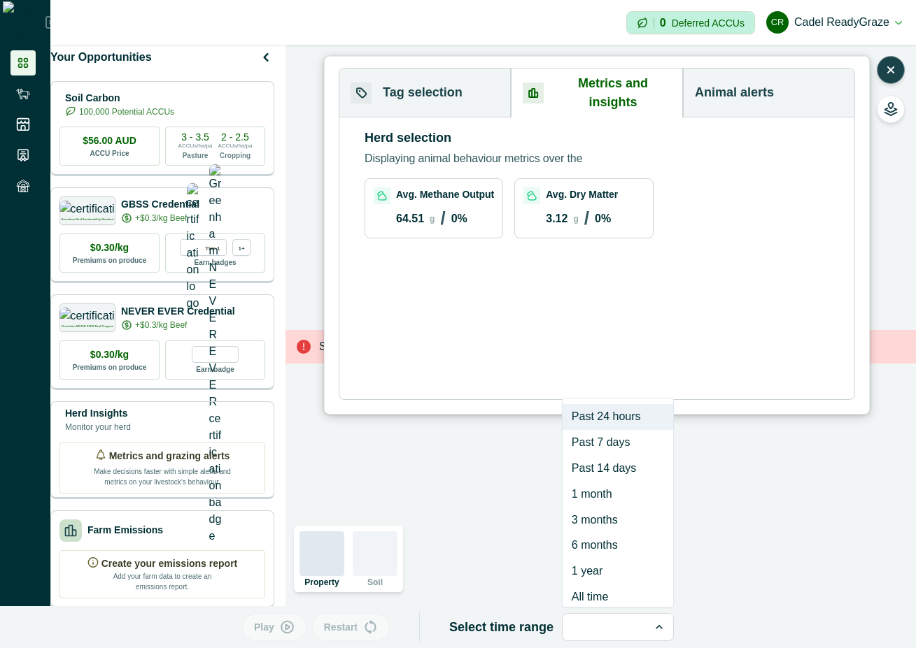
click at [615, 623] on div at bounding box center [605, 628] width 60 height 20
click at [604, 469] on div "Past 14 days" at bounding box center [617, 469] width 111 height 26
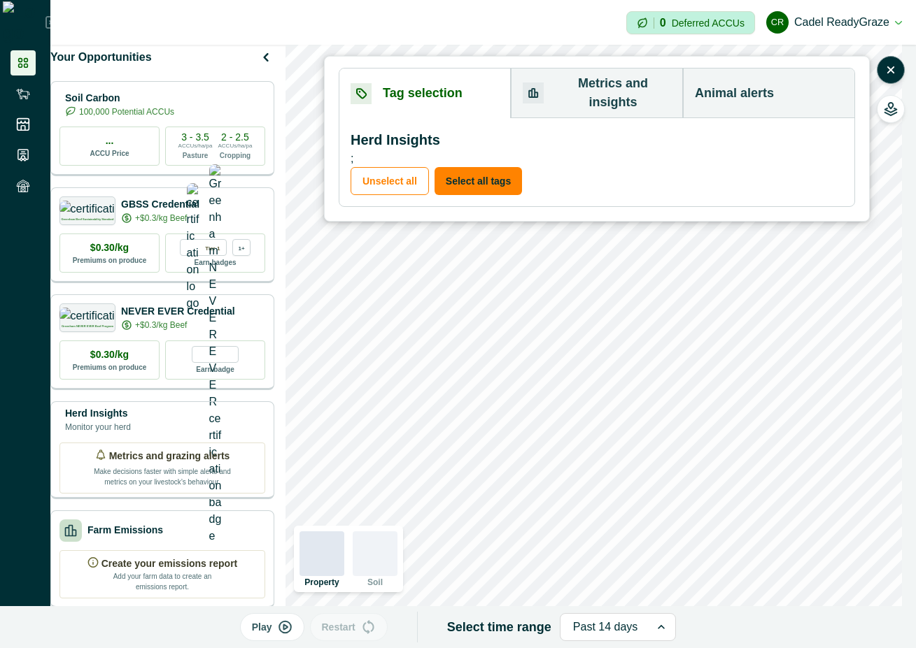
click at [607, 76] on button "Metrics and insights" at bounding box center [597, 94] width 172 height 50
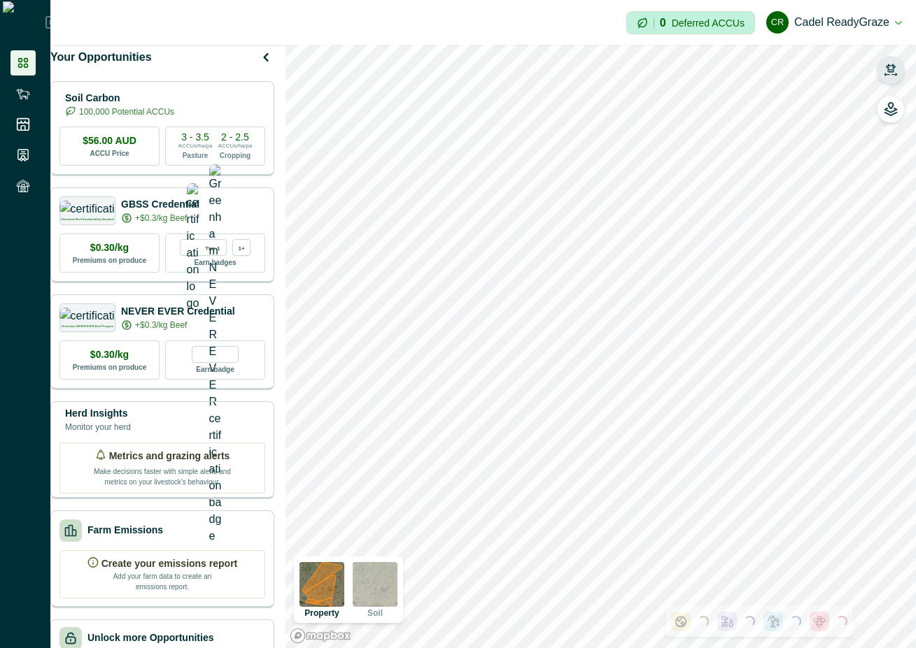
click at [888, 63] on icon "button" at bounding box center [890, 70] width 14 height 14
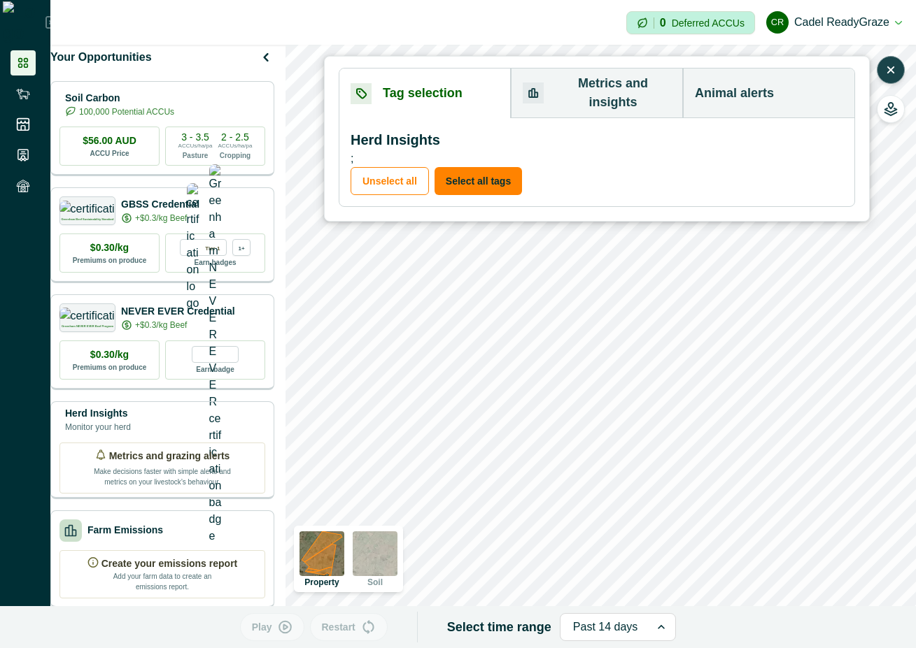
click at [576, 85] on button "Metrics and insights" at bounding box center [597, 94] width 172 height 50
click at [439, 85] on button "Tag selection" at bounding box center [424, 94] width 171 height 50
click at [473, 167] on button "Select all tags" at bounding box center [477, 181] width 87 height 28
click at [578, 78] on button "Metrics and insights" at bounding box center [597, 94] width 172 height 50
click at [435, 83] on button "Tag selection" at bounding box center [424, 94] width 171 height 50
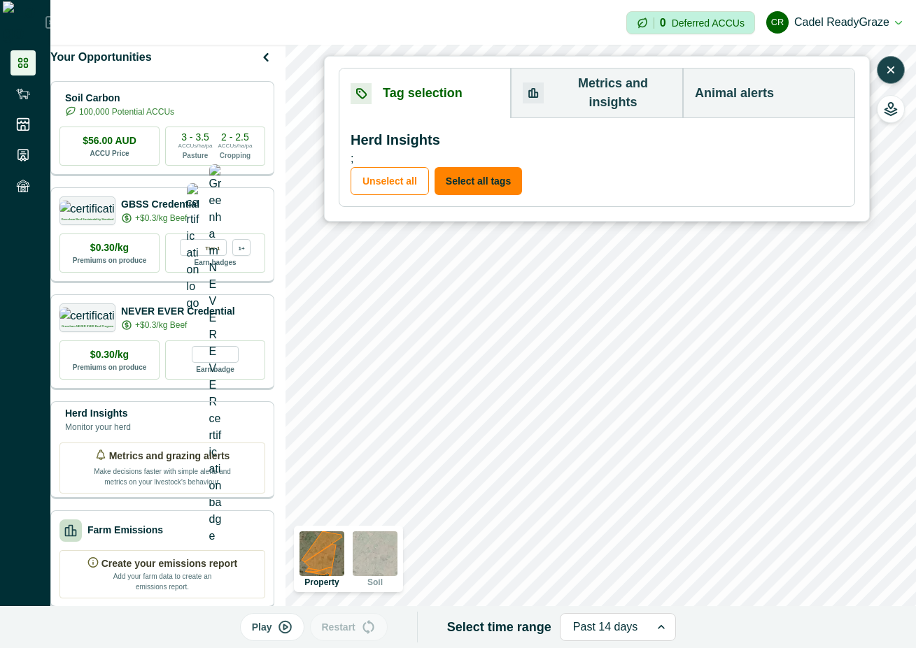
click at [588, 80] on button "Metrics and insights" at bounding box center [597, 94] width 172 height 50
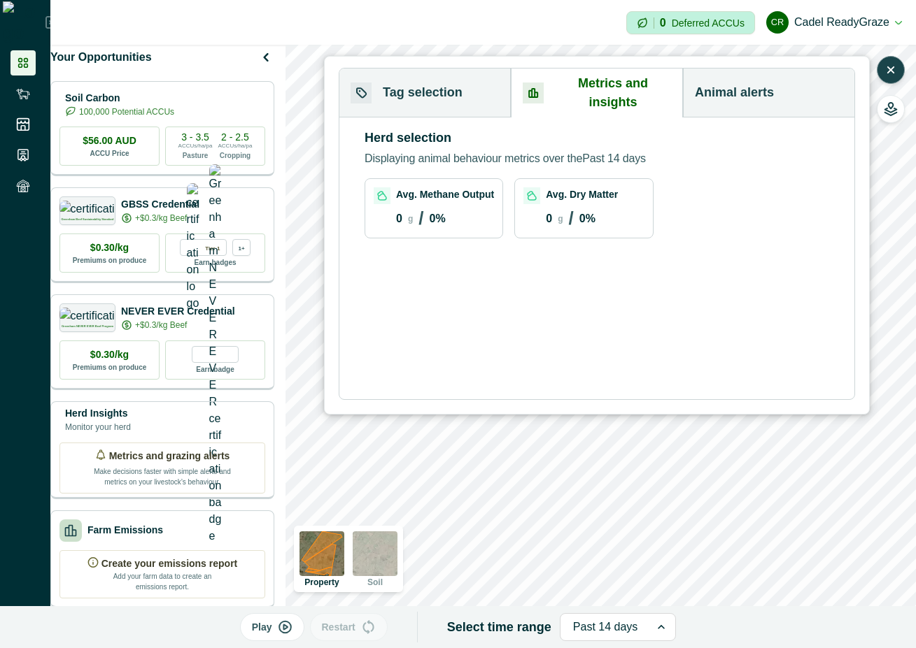
click at [423, 81] on button "Tag selection" at bounding box center [424, 93] width 171 height 49
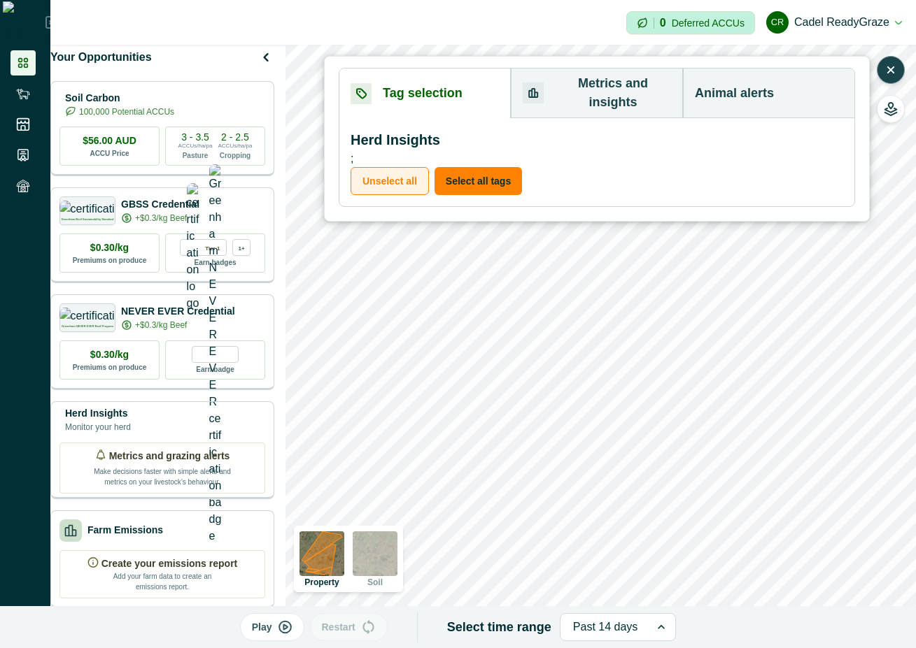
click at [399, 167] on button "Unselect all" at bounding box center [389, 181] width 78 height 28
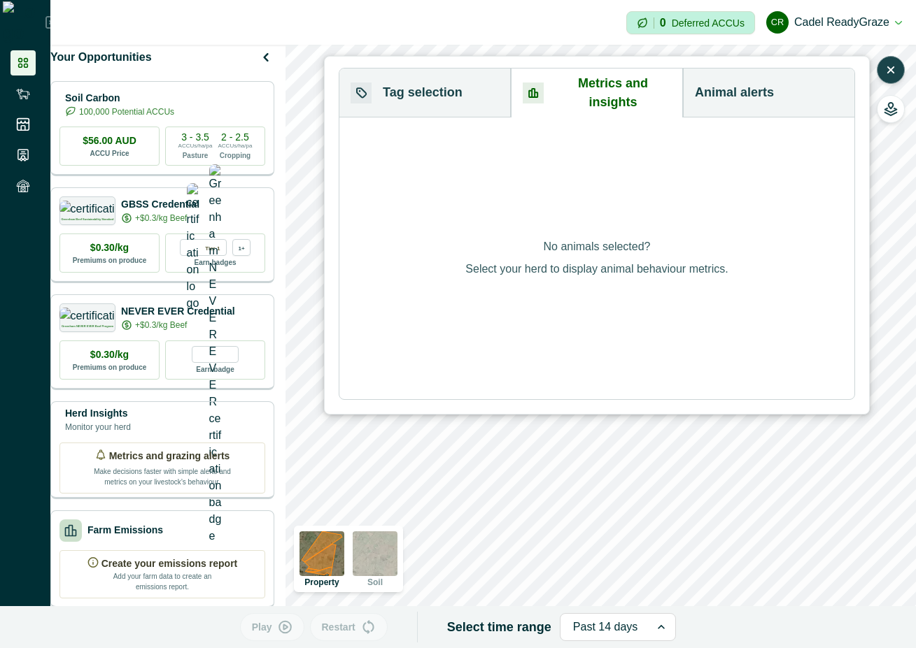
click at [566, 85] on button "Metrics and insights" at bounding box center [597, 93] width 172 height 49
click at [457, 80] on button "Tag selection" at bounding box center [424, 93] width 171 height 49
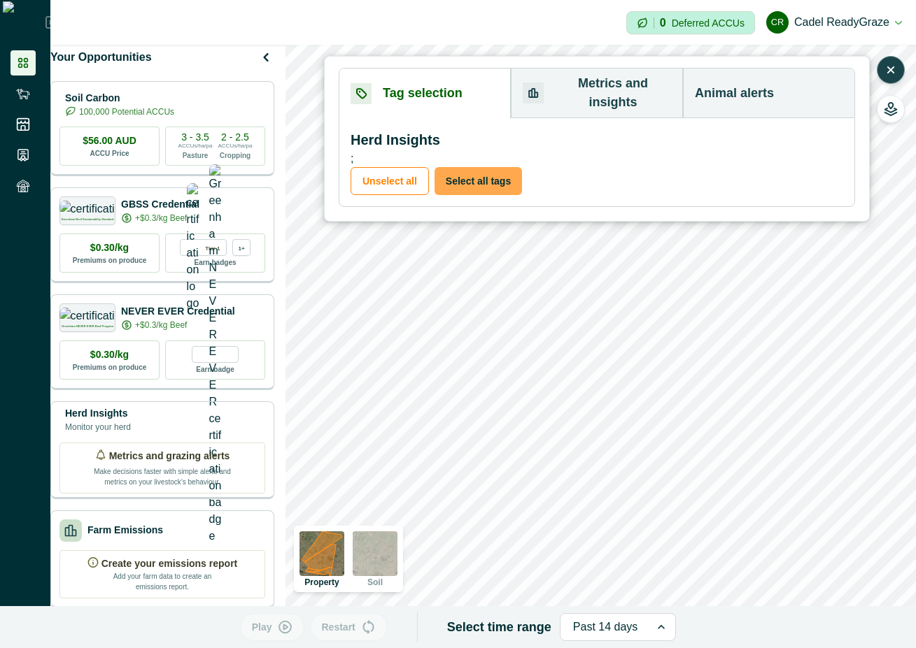
click at [474, 167] on button "Select all tags" at bounding box center [477, 181] width 87 height 28
click at [578, 89] on button "Metrics and insights" at bounding box center [597, 94] width 172 height 50
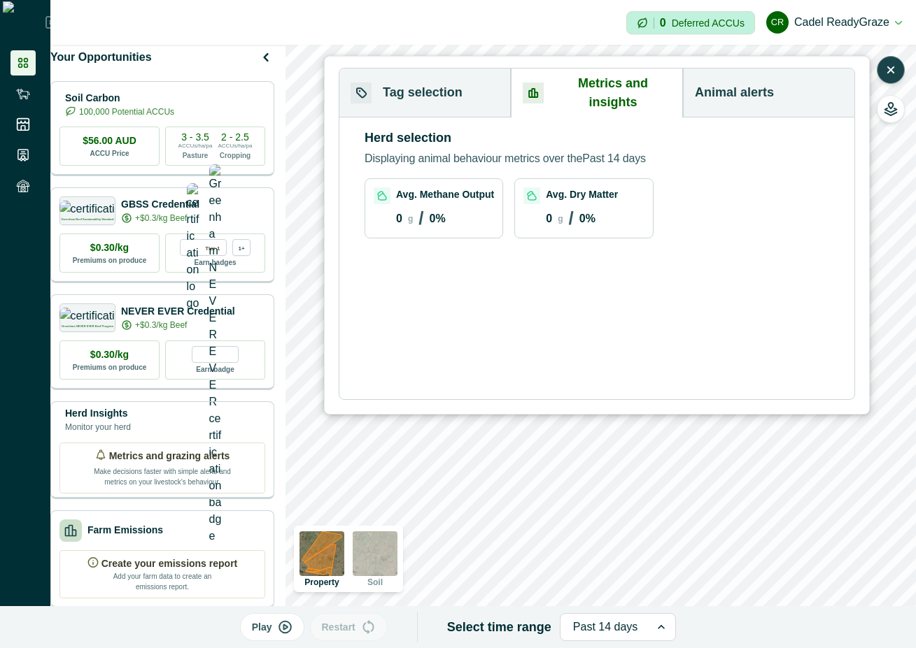
click at [614, 626] on div at bounding box center [605, 628] width 65 height 20
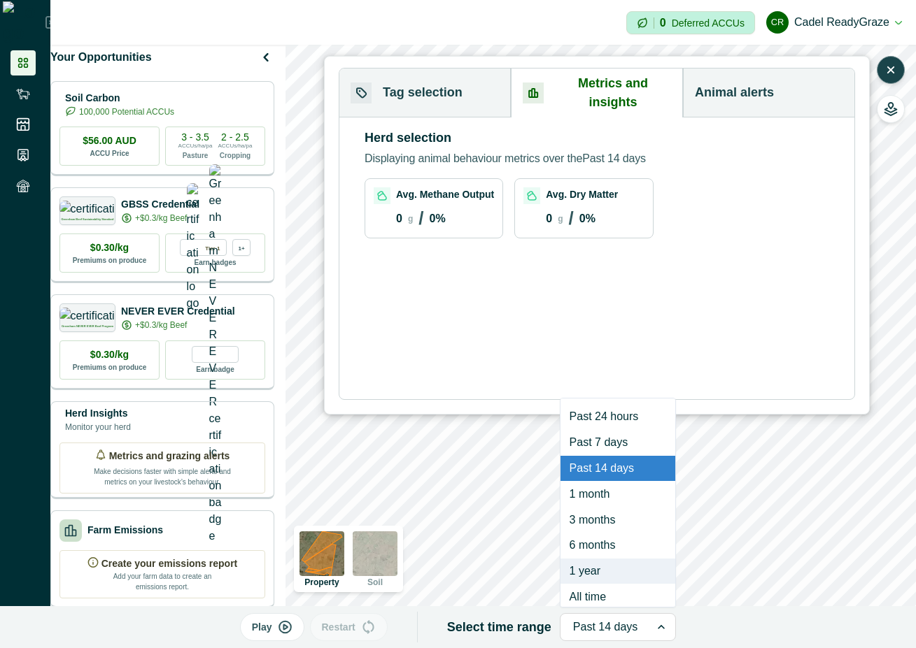
click at [600, 570] on div "1 year" at bounding box center [617, 572] width 115 height 26
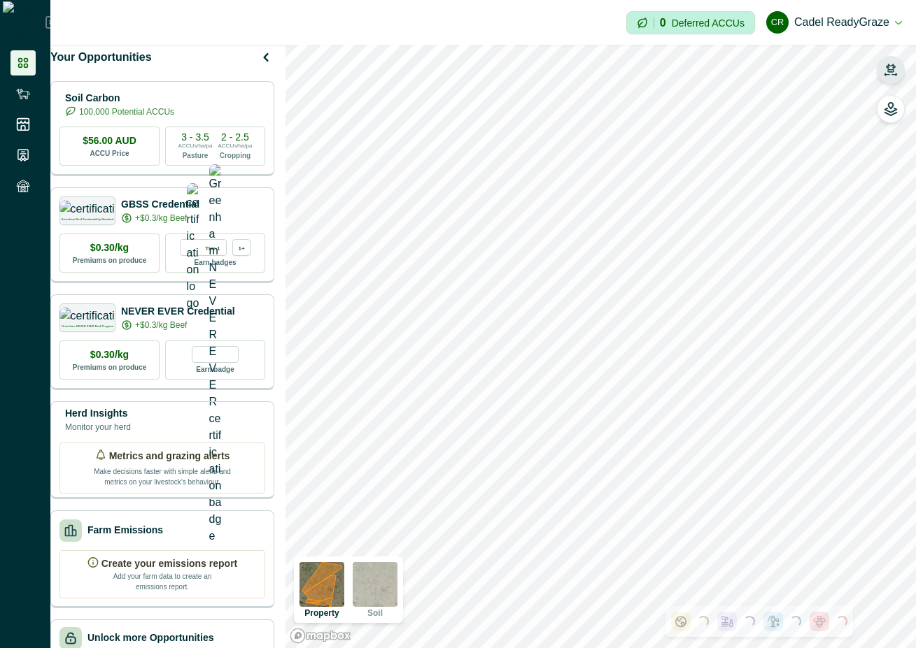
click at [895, 71] on icon "button" at bounding box center [890, 70] width 14 height 14
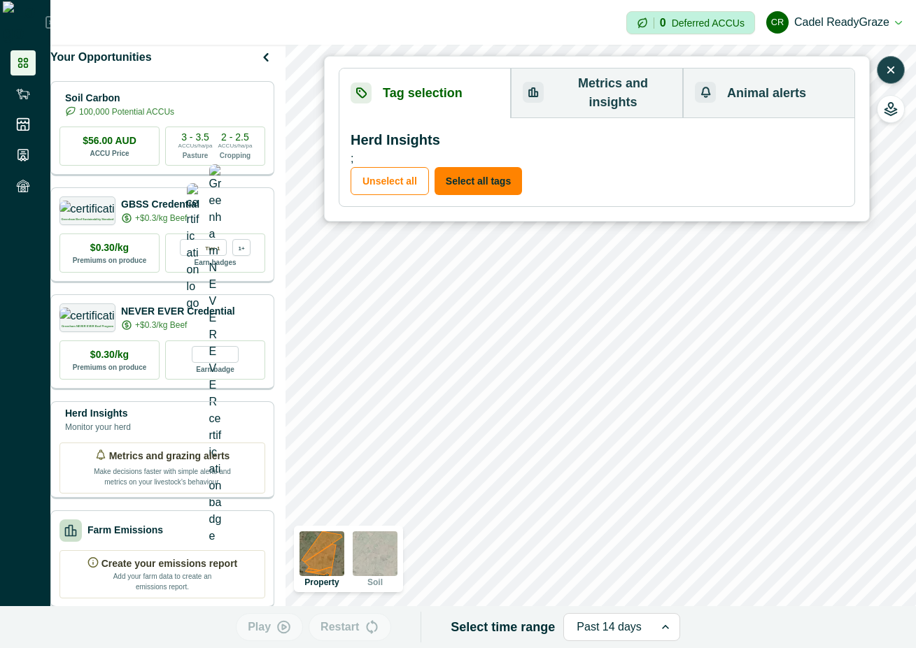
click at [581, 80] on button "Metrics and insights" at bounding box center [597, 94] width 172 height 50
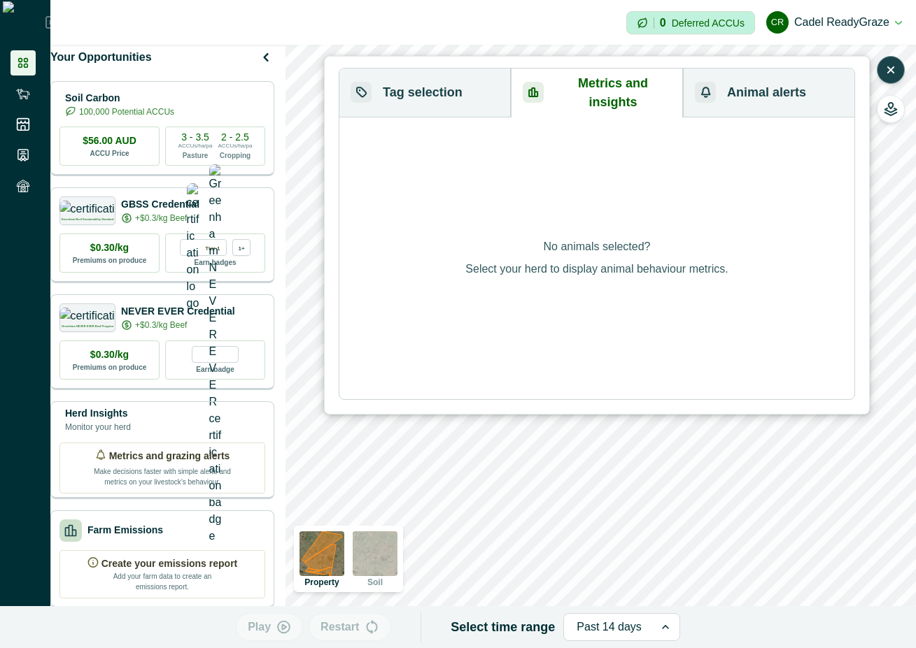
click at [777, 94] on button "Animal alerts" at bounding box center [768, 93] width 171 height 49
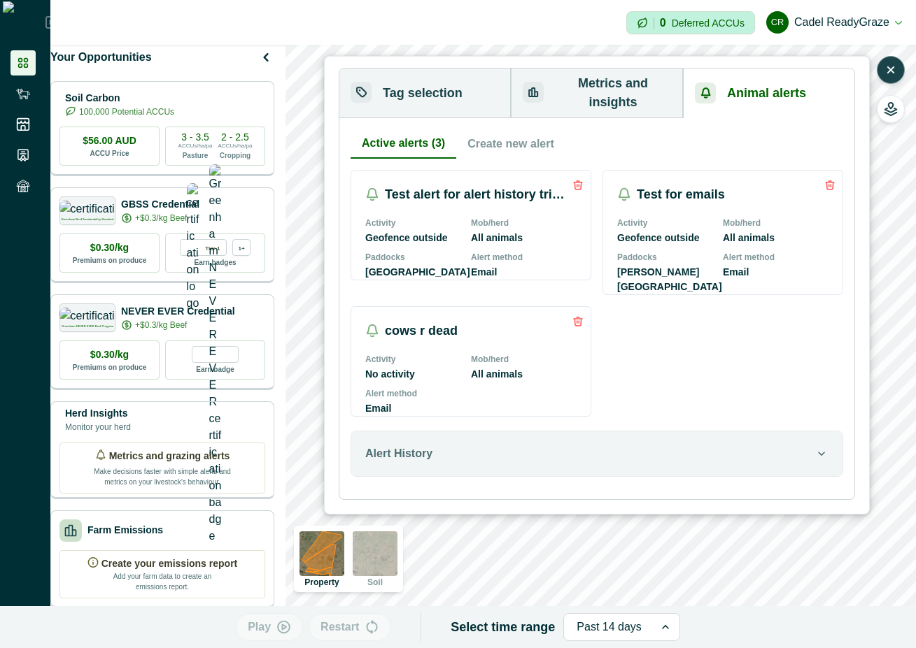
click at [646, 78] on button "Metrics and insights" at bounding box center [597, 94] width 172 height 50
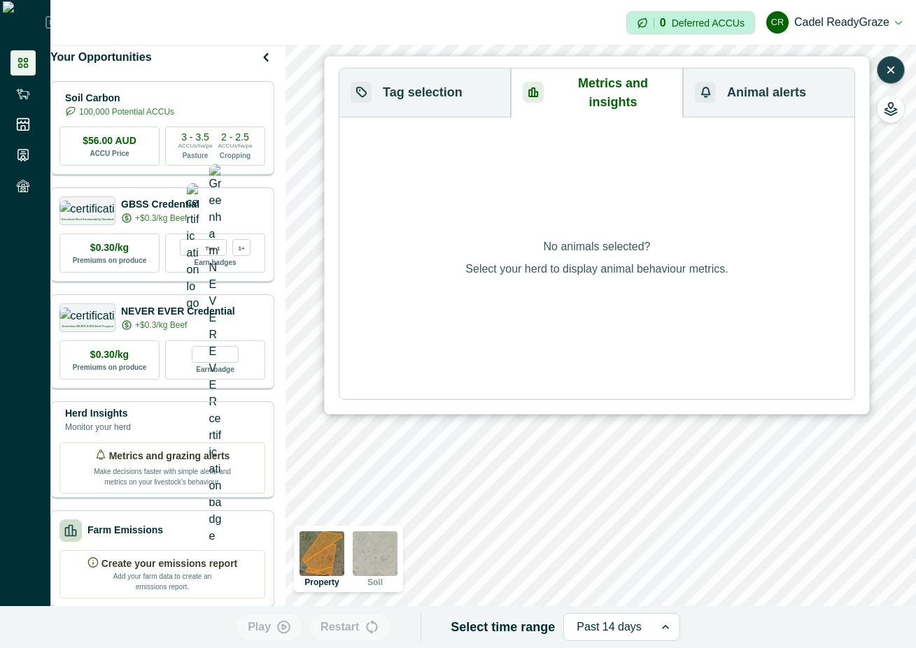
click at [772, 86] on button "Animal alerts" at bounding box center [768, 93] width 171 height 49
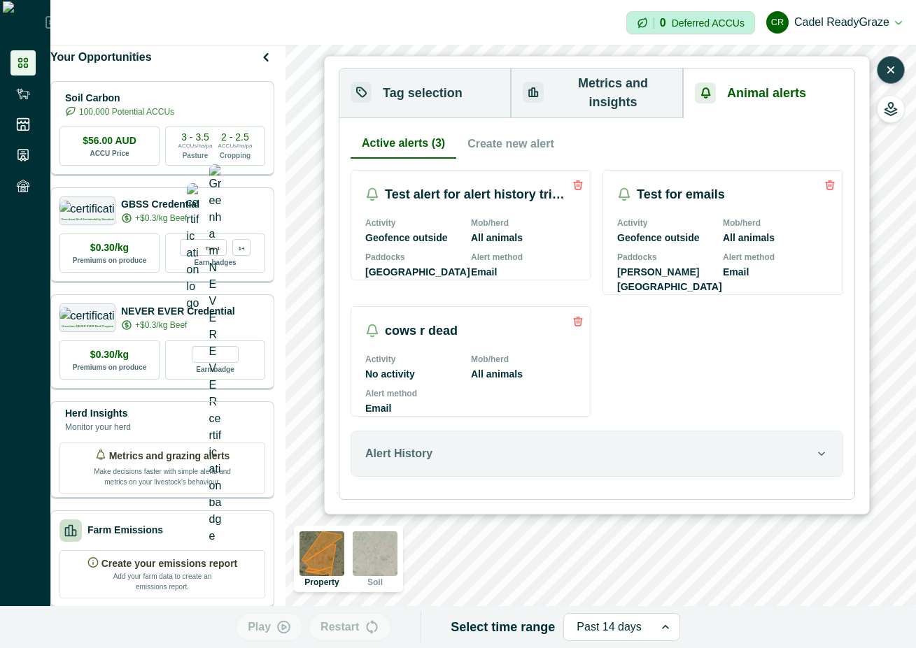
click at [892, 66] on icon "button" at bounding box center [890, 70] width 14 height 14
